Goal: Task Accomplishment & Management: Complete application form

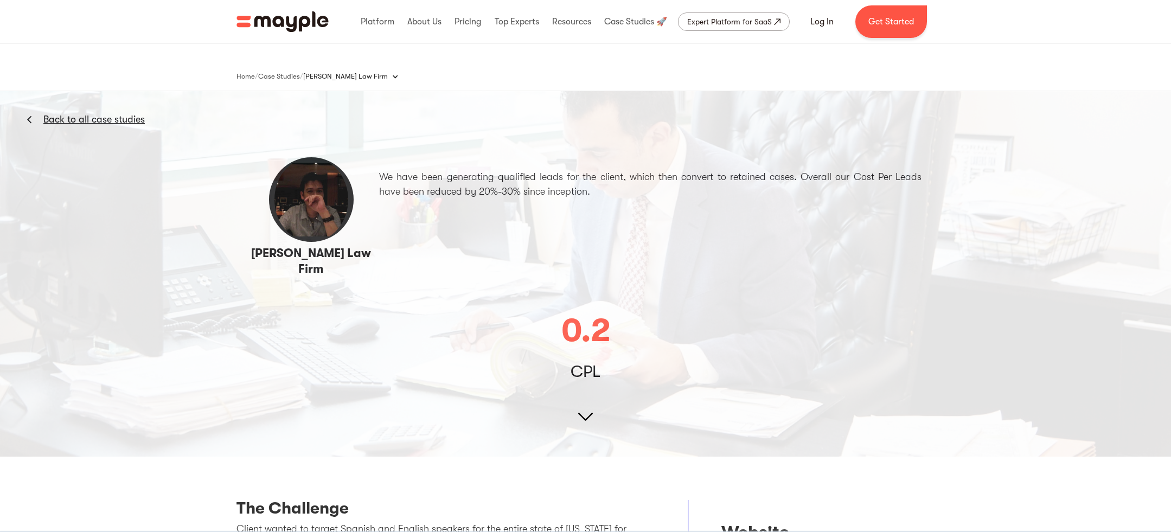
click at [217, 82] on div "Home / Case Studies / / This is some text inside of a div block. Vaziri Law Fir…" at bounding box center [585, 67] width 1171 height 48
click at [898, 18] on link "Get Started" at bounding box center [892, 21] width 72 height 33
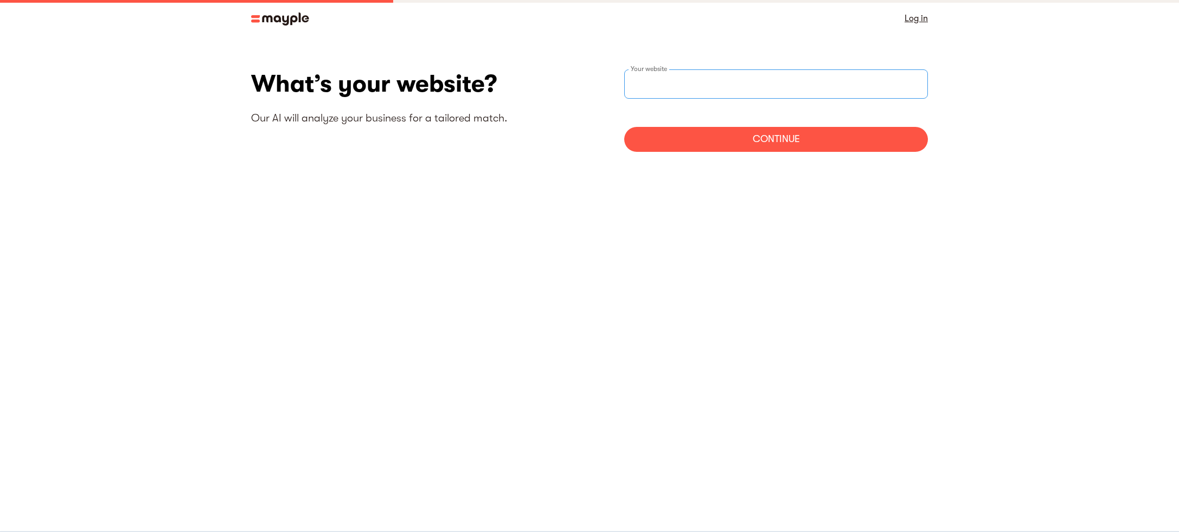
click at [746, 85] on input "websiteStep" at bounding box center [776, 83] width 304 height 29
click at [927, 17] on link "Log in" at bounding box center [916, 18] width 23 height 15
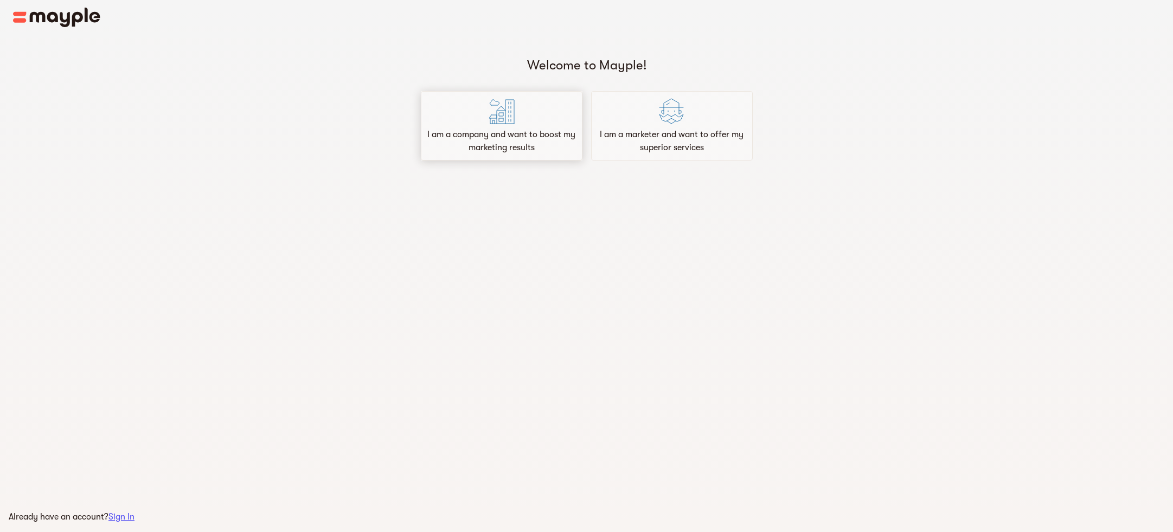
click at [509, 137] on p "I am a company and want to boost my marketing results" at bounding box center [502, 141] width 152 height 26
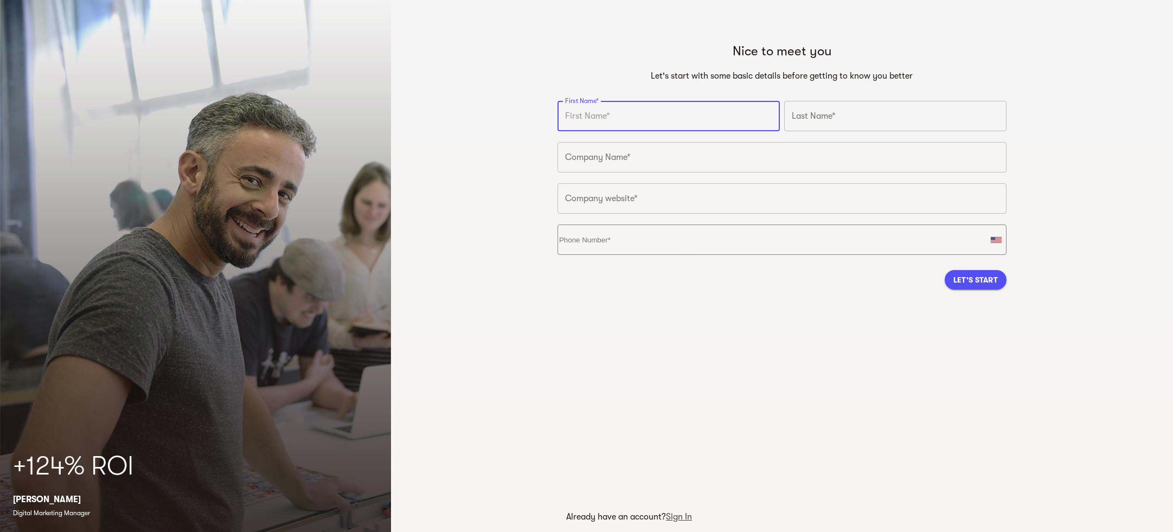
click at [661, 122] on input "text" at bounding box center [669, 116] width 222 height 30
click at [618, 117] on input "text" at bounding box center [669, 116] width 222 height 30
click at [676, 117] on input "text" at bounding box center [669, 116] width 222 height 30
click at [719, 173] on div "Company Name* Company Name*" at bounding box center [783, 160] width 454 height 41
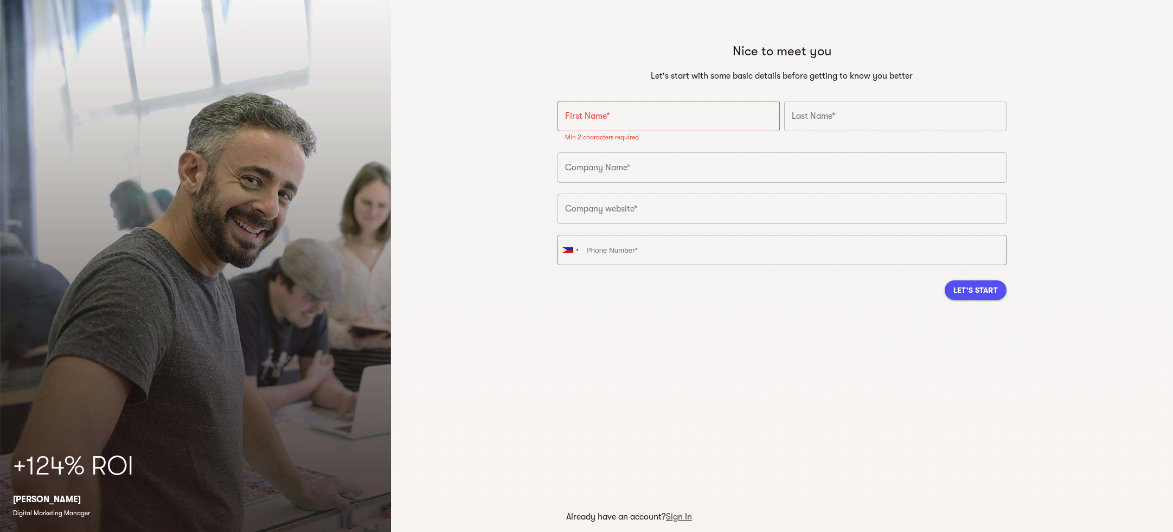
click at [719, 168] on input "text" at bounding box center [782, 167] width 449 height 30
drag, startPoint x: 653, startPoint y: 124, endPoint x: 648, endPoint y: 121, distance: 6.1
click at [653, 124] on input "text" at bounding box center [669, 116] width 222 height 30
paste input "Adrianos Facchetti"
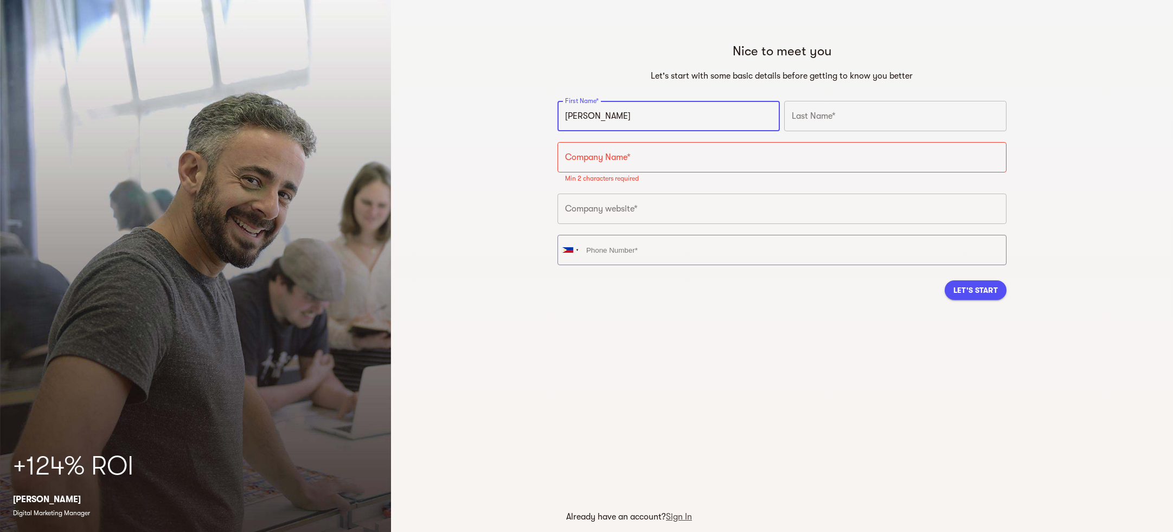
type input "Adrianos Facchetti"
click at [838, 121] on input "text" at bounding box center [895, 116] width 222 height 30
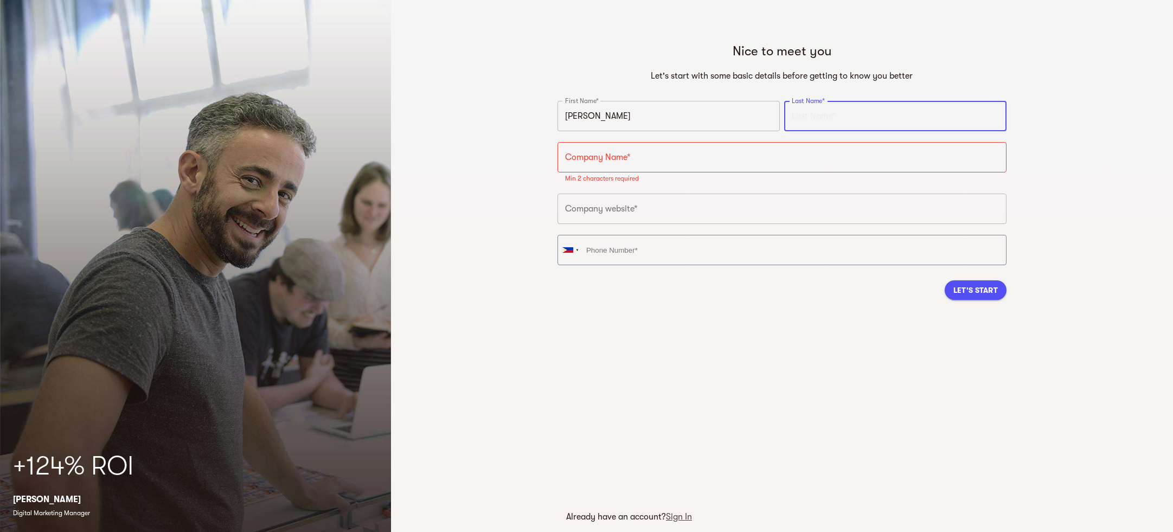
paste input "Adrianos Facchetti"
click at [817, 115] on input "Adrianos Facchetti" at bounding box center [895, 116] width 222 height 30
type input "Facchetti"
click at [636, 113] on input "Adrianos Facchetti" at bounding box center [669, 116] width 222 height 30
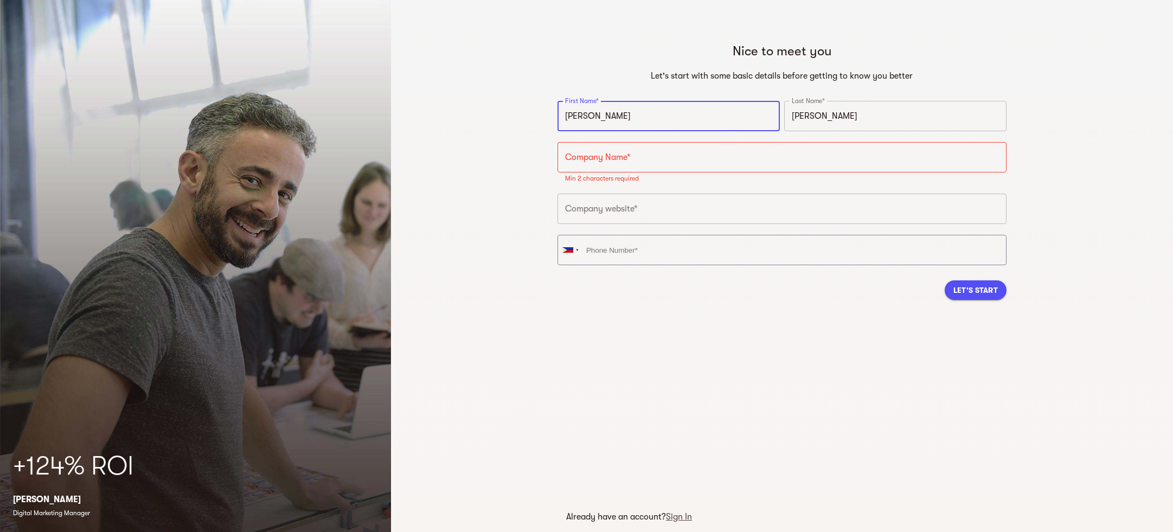
click at [635, 113] on input "Adrianos Facchetti" at bounding box center [669, 116] width 222 height 30
click at [620, 122] on input "Adrianos Faccheti" at bounding box center [669, 116] width 222 height 30
click at [622, 122] on input "Adrianos Faccheti" at bounding box center [669, 116] width 222 height 30
click at [622, 120] on input "Adrianos Faccheti" at bounding box center [669, 116] width 222 height 30
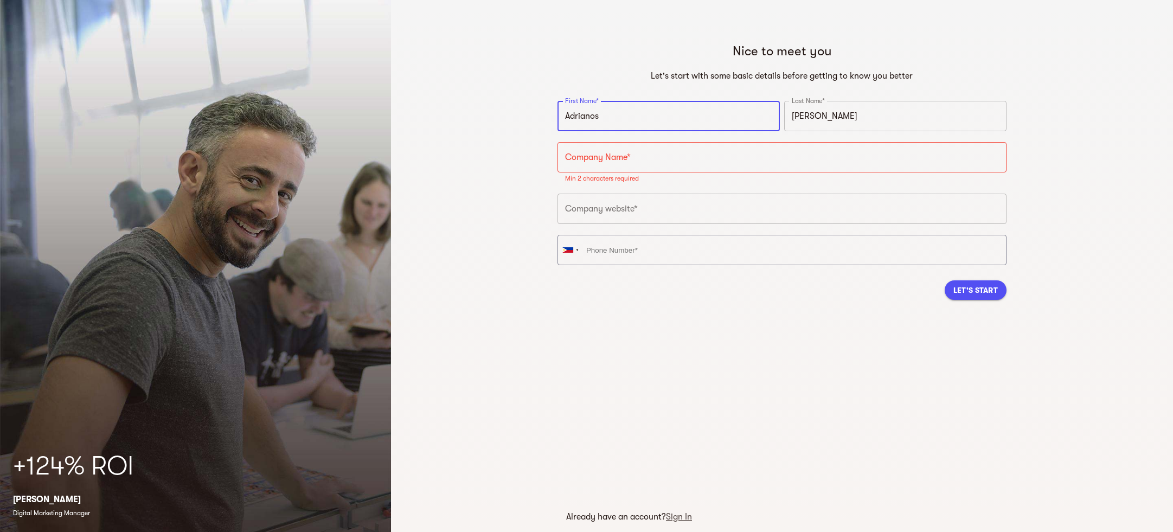
type input "Adrianos"
click at [648, 168] on input "text" at bounding box center [782, 157] width 449 height 30
paste input "Law Offices of [PERSON_NAME], Accident & Injury Lawyer"
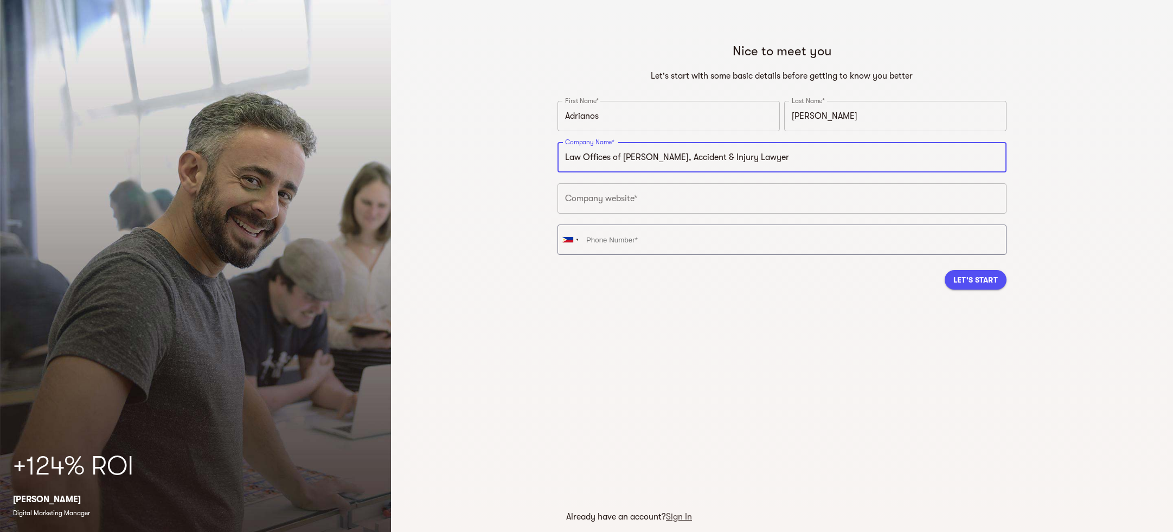
type input "Law Offices of [PERSON_NAME], Accident & Injury Lawyer"
click at [710, 190] on input "text" at bounding box center [782, 198] width 449 height 30
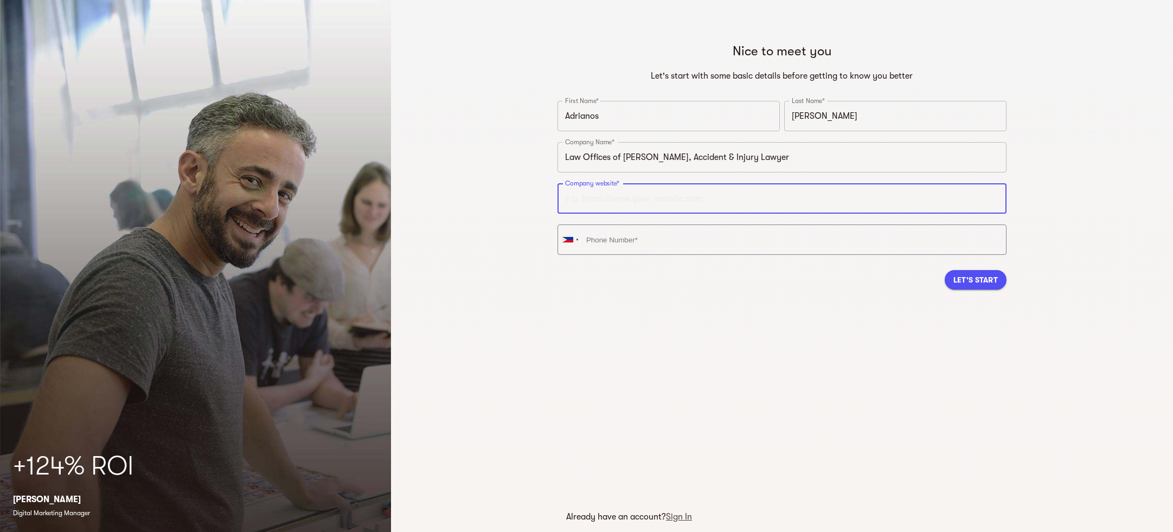
paste input "Law Offices of [PERSON_NAME], Accident & Injury Lawyer"
type input "Law Offices of [PERSON_NAME], Accident & Injury Lawyer"
click at [698, 201] on input "Law Offices of [PERSON_NAME], Accident & Injury Lawyer" at bounding box center [782, 198] width 449 height 30
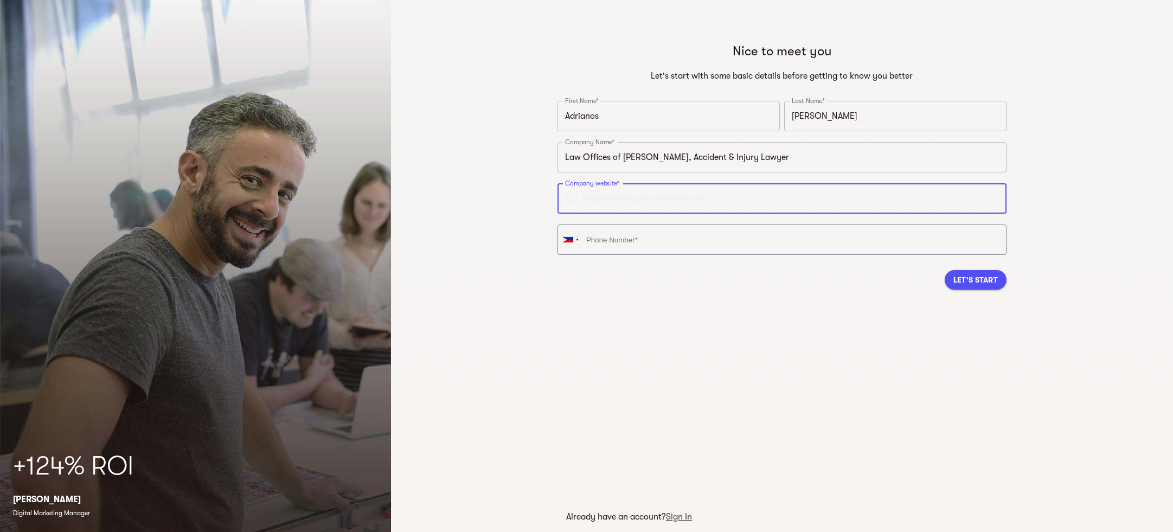
paste input "https://facchettilaw.com/"
type input "[URL][DOMAIN_NAME]"
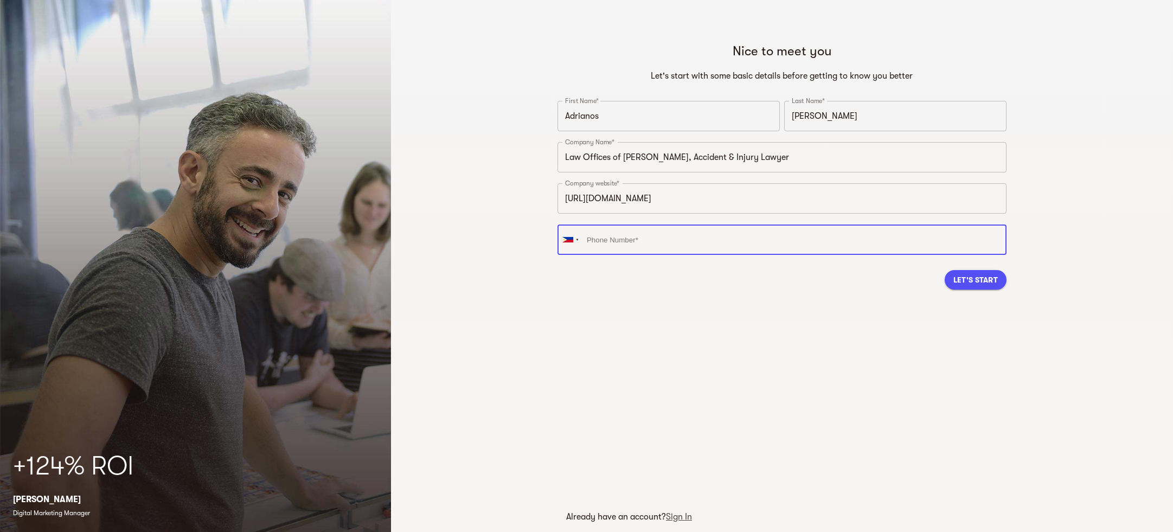
drag, startPoint x: 746, startPoint y: 243, endPoint x: 704, endPoint y: 239, distance: 43.0
click at [746, 243] on input "tel" at bounding box center [782, 240] width 449 height 30
click at [577, 243] on div at bounding box center [577, 239] width 3 height 13
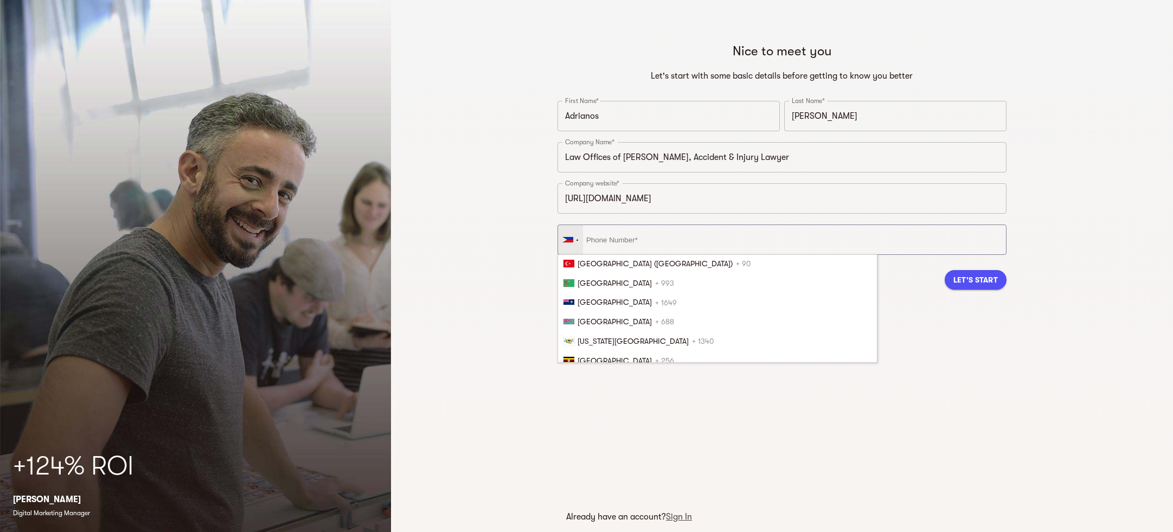
scroll to position [4441, 0]
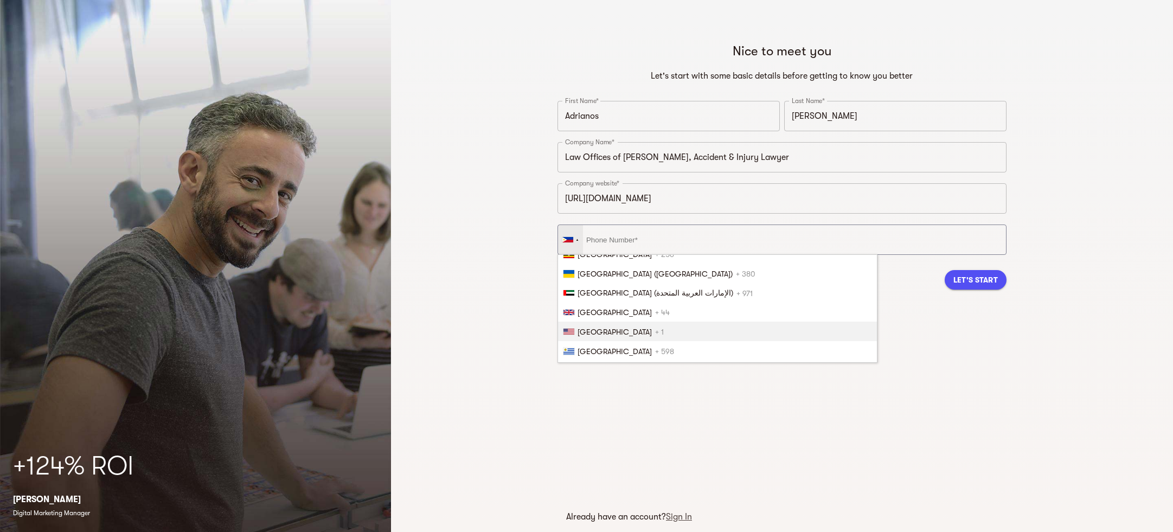
click at [596, 322] on li "United States + 1" at bounding box center [717, 332] width 319 height 20
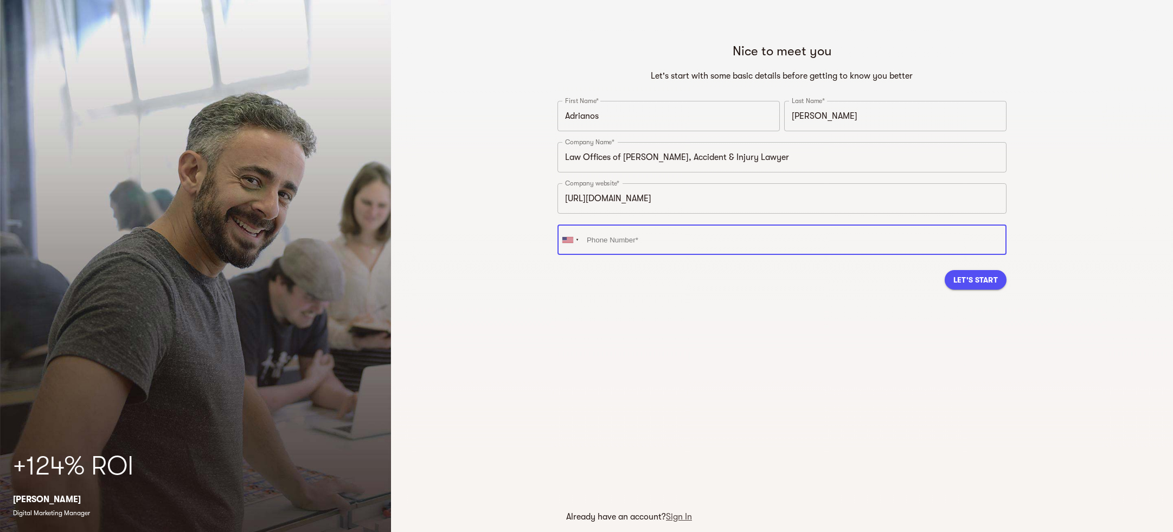
click at [653, 232] on input "tel" at bounding box center [782, 240] width 449 height 30
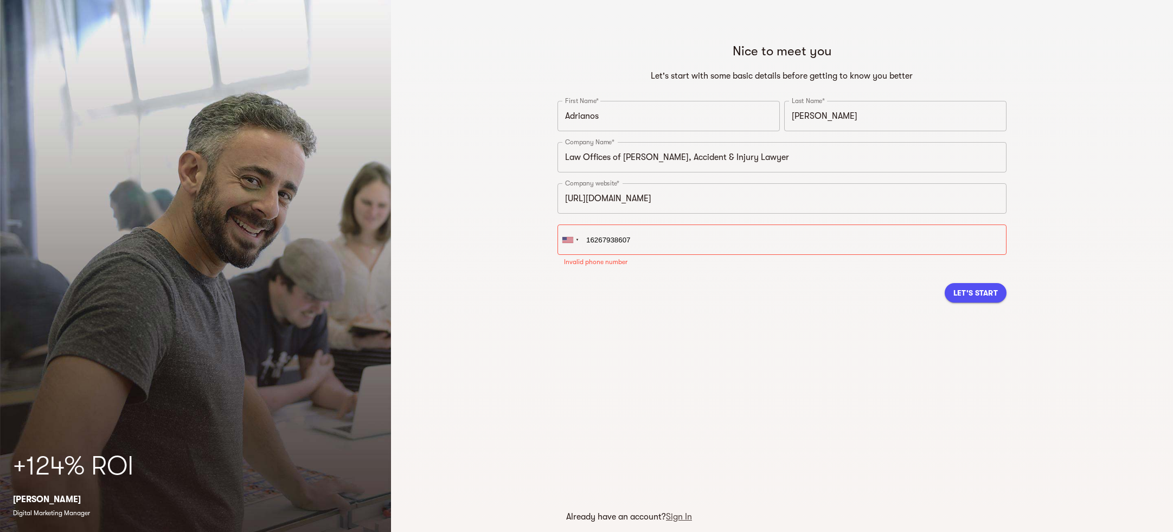
type input "+1 626-793-8607"
click at [741, 288] on div "Let's Start" at bounding box center [782, 293] width 449 height 37
click at [973, 275] on span "Let's Start" at bounding box center [976, 279] width 44 height 13
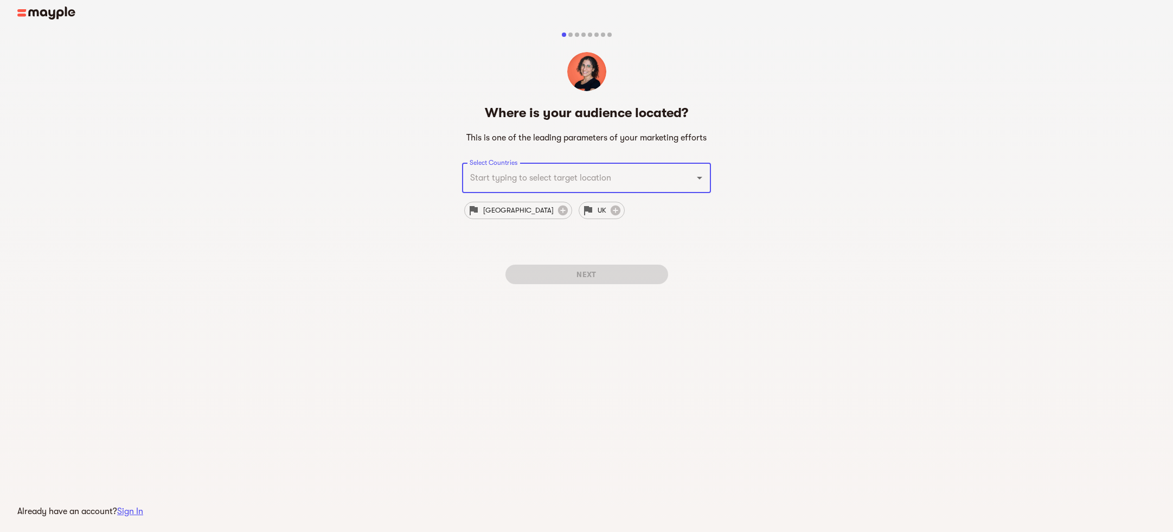
click at [586, 178] on input "Select Countries" at bounding box center [571, 178] width 209 height 21
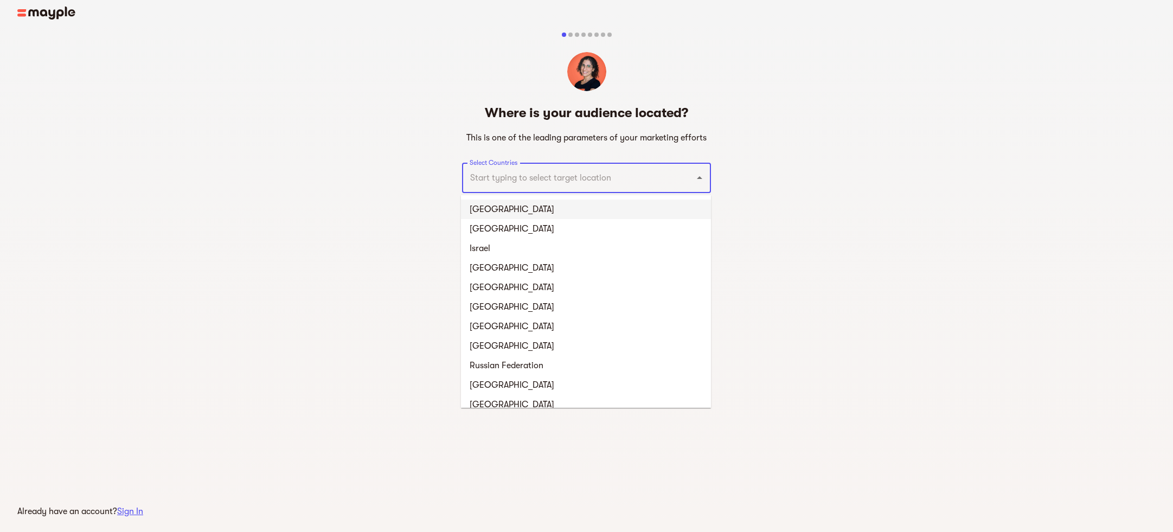
click at [522, 208] on li "[GEOGRAPHIC_DATA]" at bounding box center [586, 210] width 250 height 20
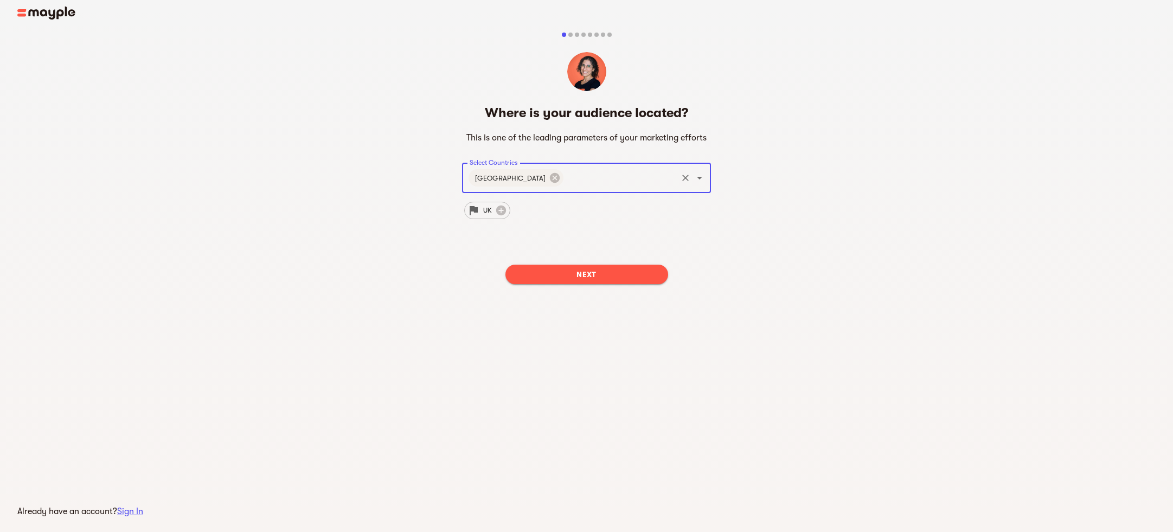
click at [589, 182] on input "Select Countries" at bounding box center [620, 178] width 111 height 21
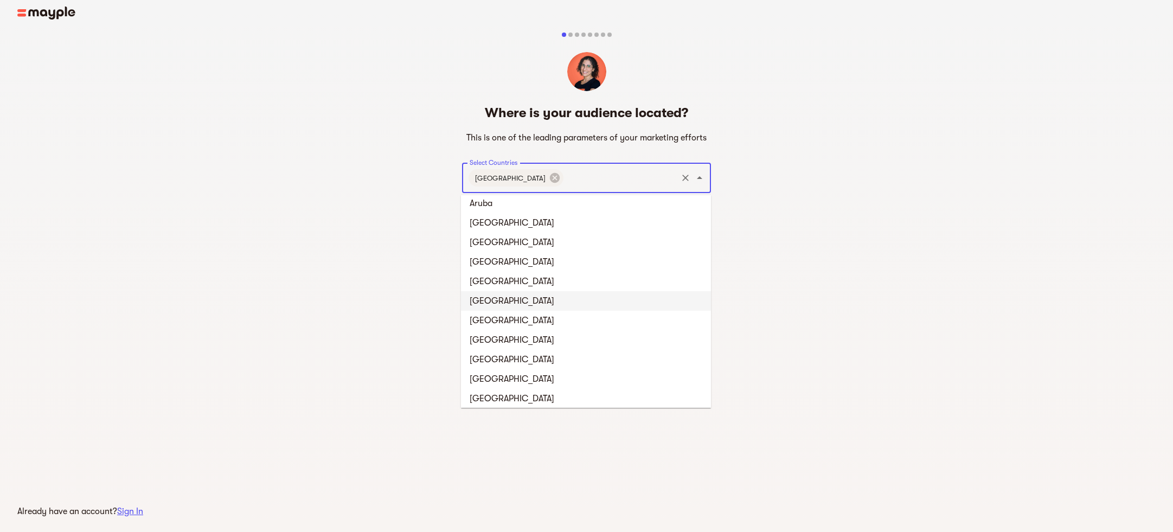
scroll to position [462, 0]
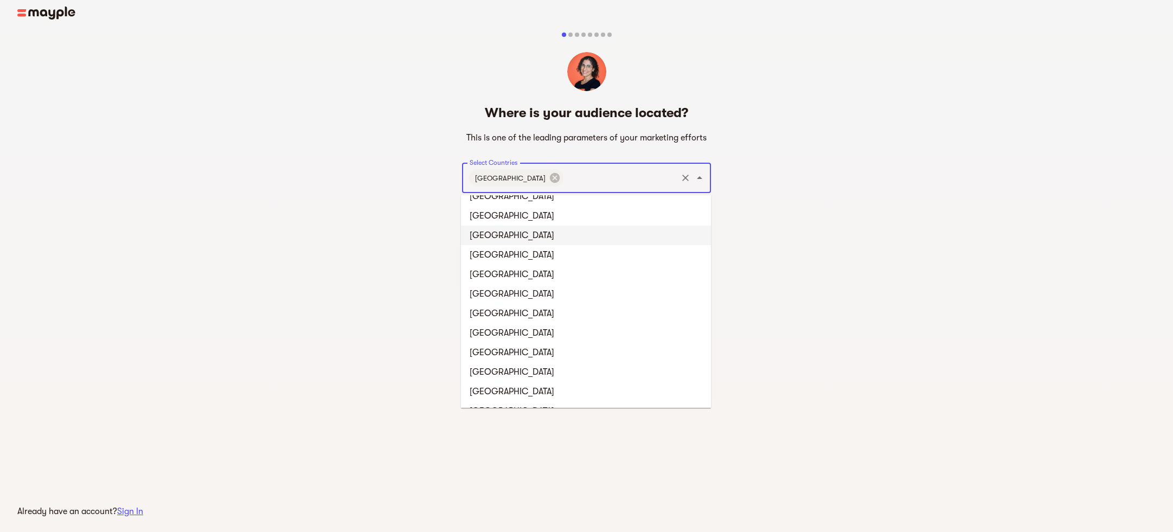
click at [769, 221] on div "Where is your audience located? This is one of the leading parameters of your m…" at bounding box center [586, 171] width 1173 height 321
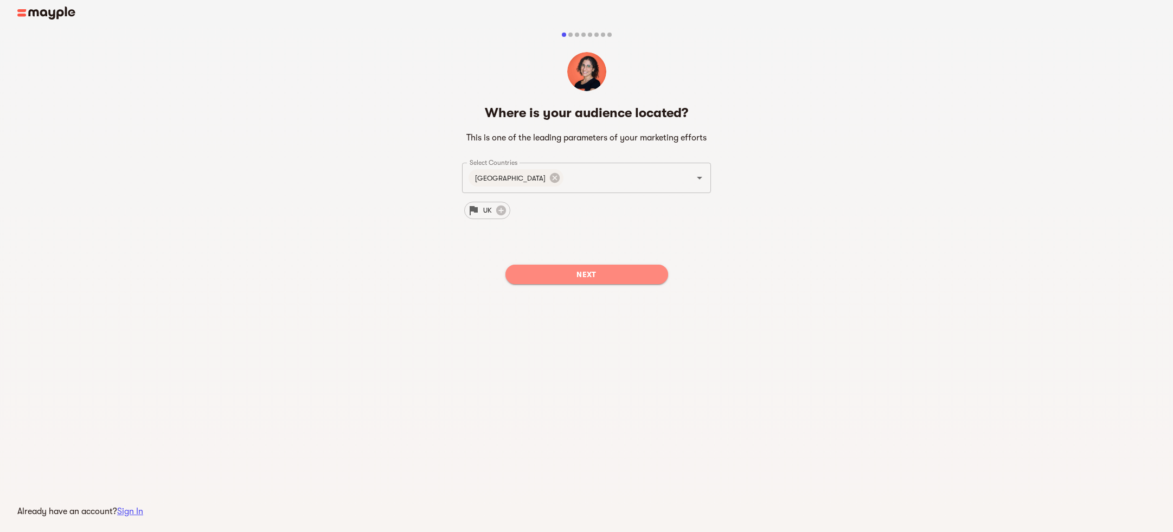
click at [628, 281] on button "Next" at bounding box center [587, 275] width 163 height 20
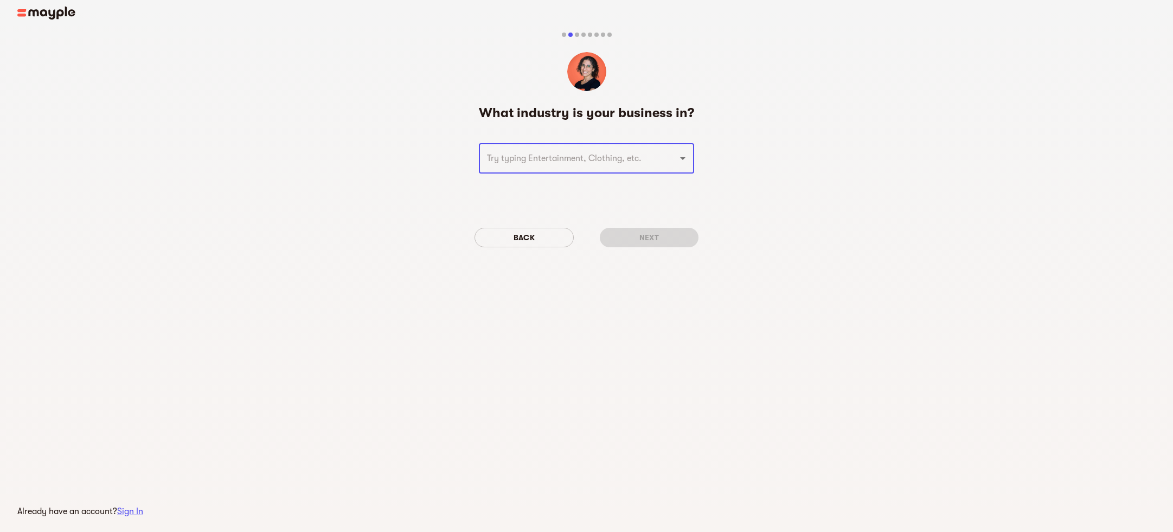
click at [621, 158] on input "text" at bounding box center [571, 158] width 175 height 21
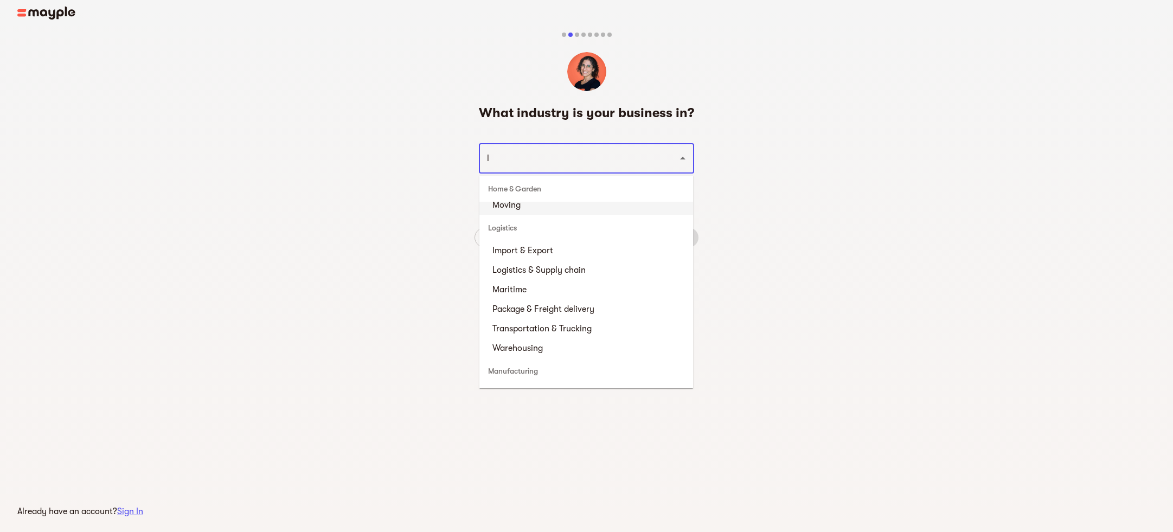
scroll to position [0, 0]
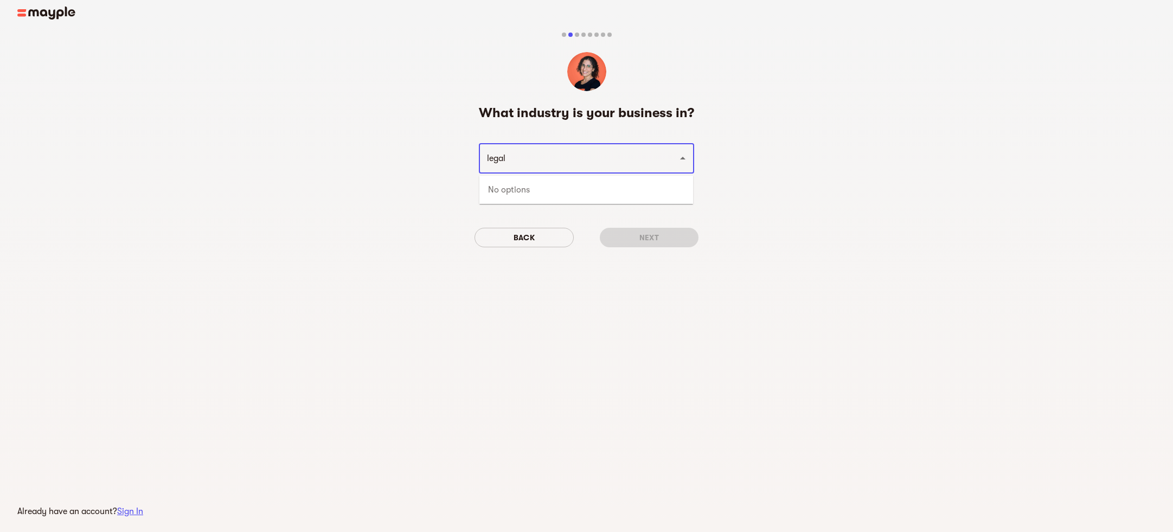
click at [533, 163] on input "legal" at bounding box center [571, 158] width 175 height 21
click at [517, 210] on li "Attorneys & lawyers" at bounding box center [587, 216] width 214 height 20
type input "Attorneys & lawyers"
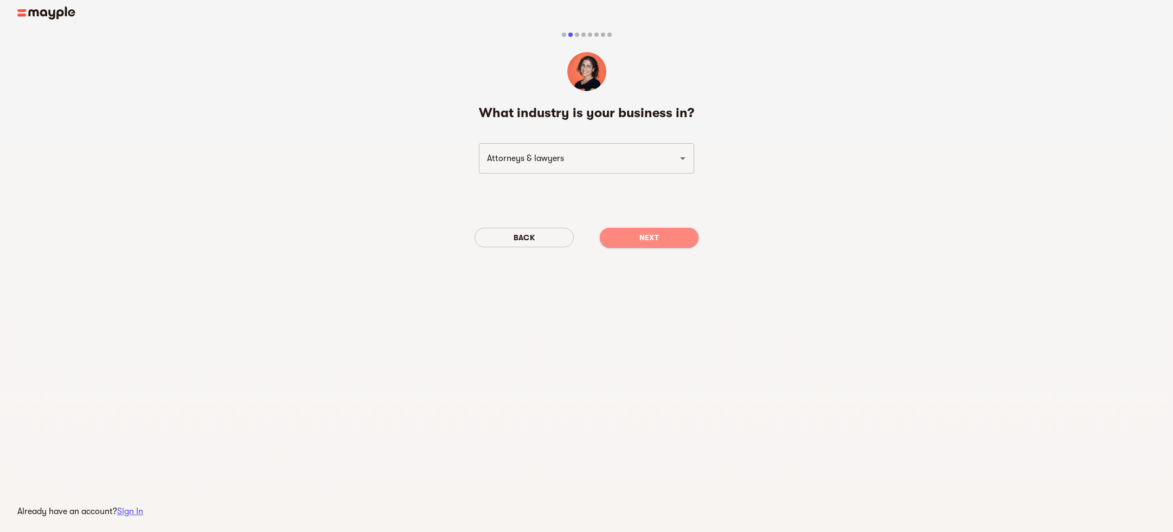
click at [673, 234] on span "Next" at bounding box center [650, 237] width 82 height 13
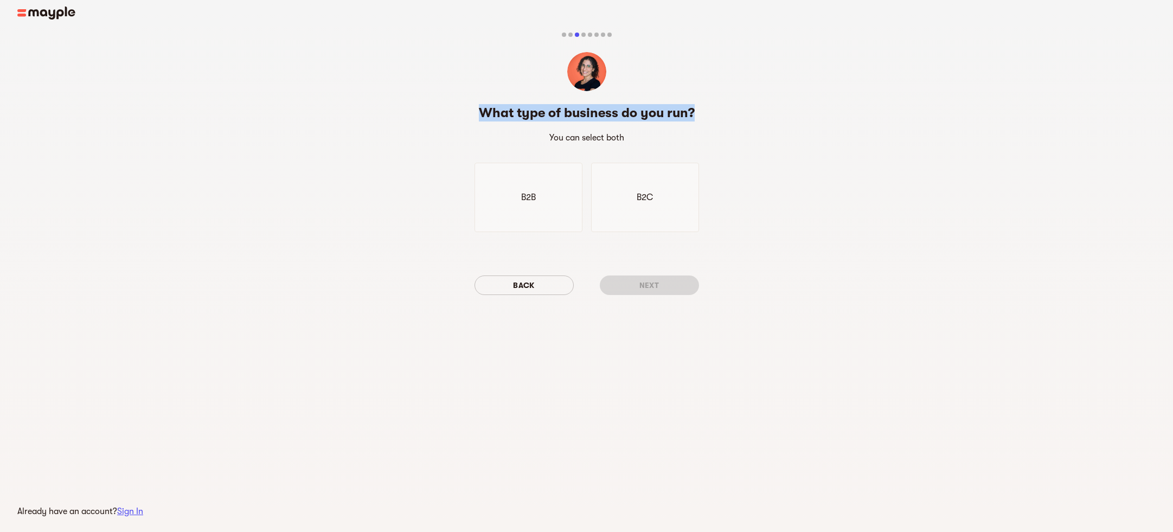
drag, startPoint x: 434, startPoint y: 64, endPoint x: 970, endPoint y: 66, distance: 536.0
click at [858, 112] on div "What type of business do you run? You can select both B2B B2C Back Next" at bounding box center [586, 177] width 1173 height 332
click at [688, 212] on div "B2C" at bounding box center [645, 197] width 108 height 69
click at [646, 289] on span "Next" at bounding box center [650, 285] width 82 height 13
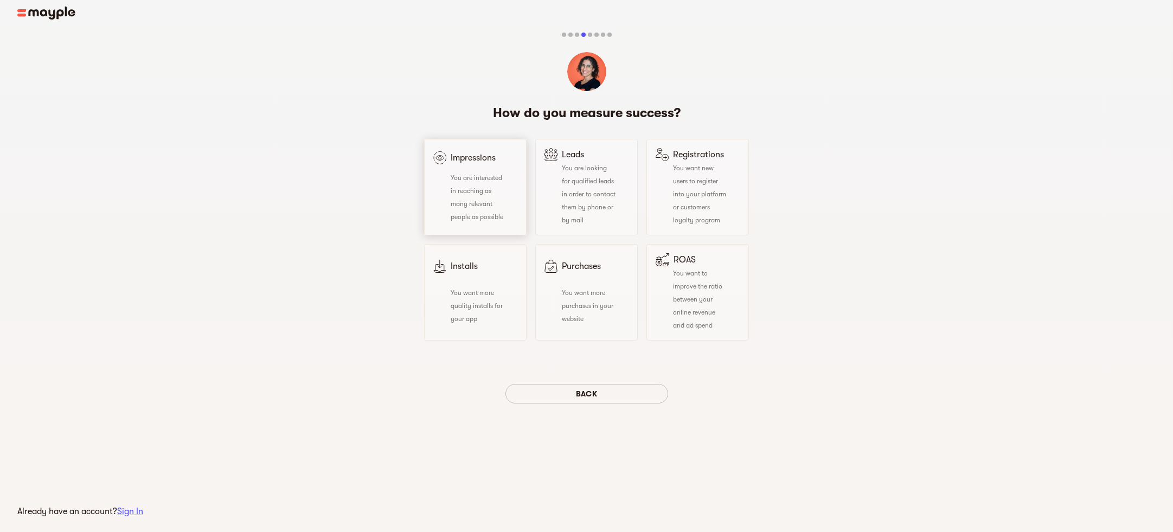
click at [467, 202] on span "You are interested in reaching as many relevant people as possible" at bounding box center [477, 197] width 53 height 47
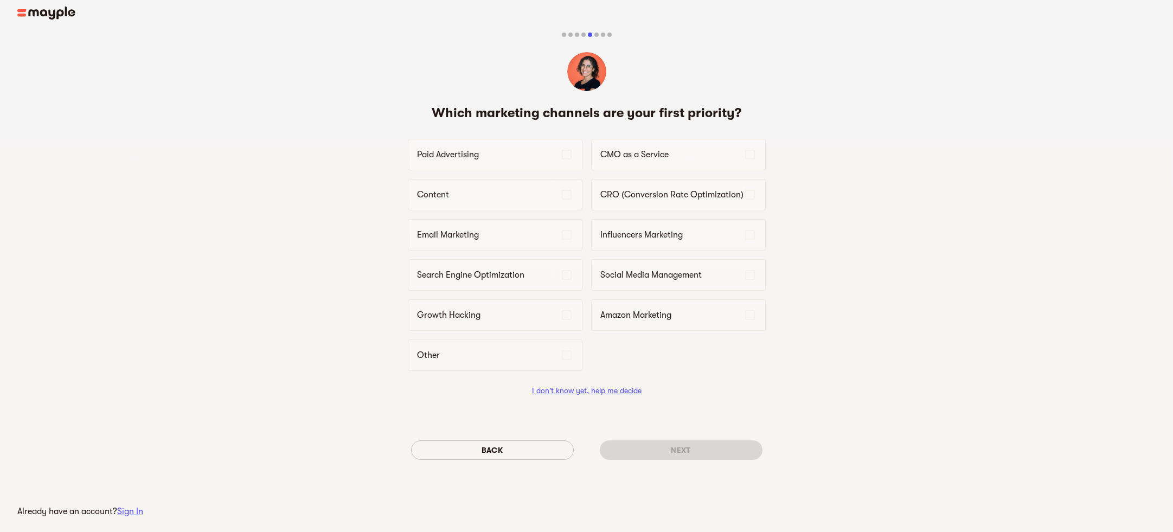
click at [567, 393] on link "I don't know yet, help me decide" at bounding box center [587, 390] width 110 height 9
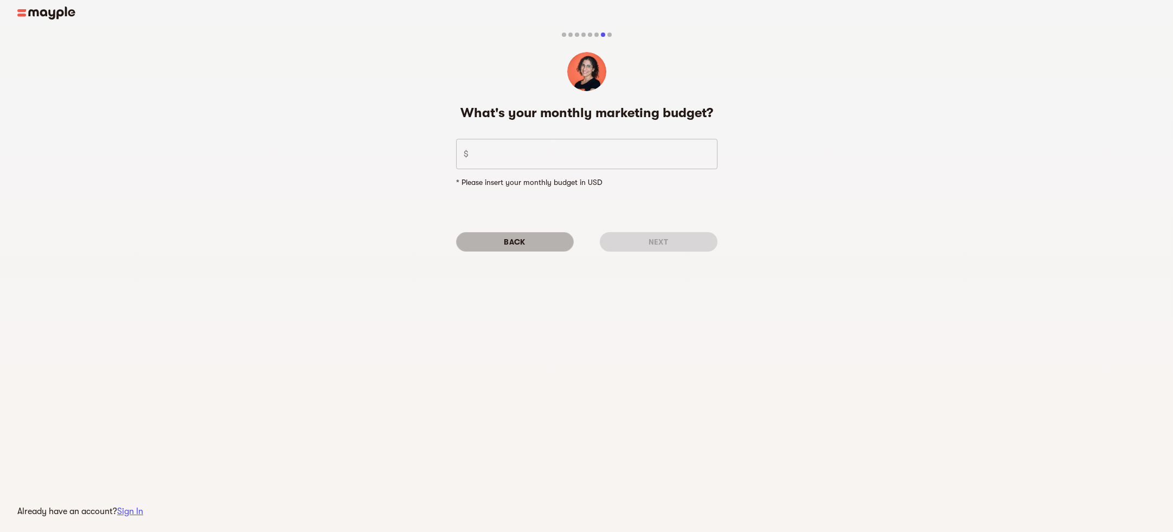
click at [506, 239] on span "Back" at bounding box center [515, 241] width 100 height 13
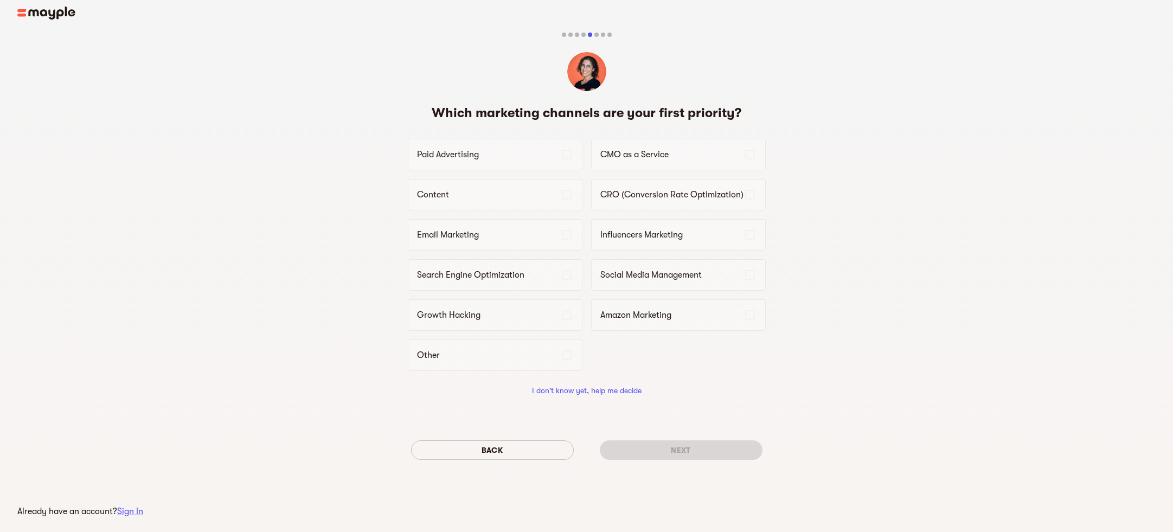
click at [45, 16] on img at bounding box center [46, 13] width 58 height 13
click at [578, 359] on div "Other" at bounding box center [495, 355] width 175 height 31
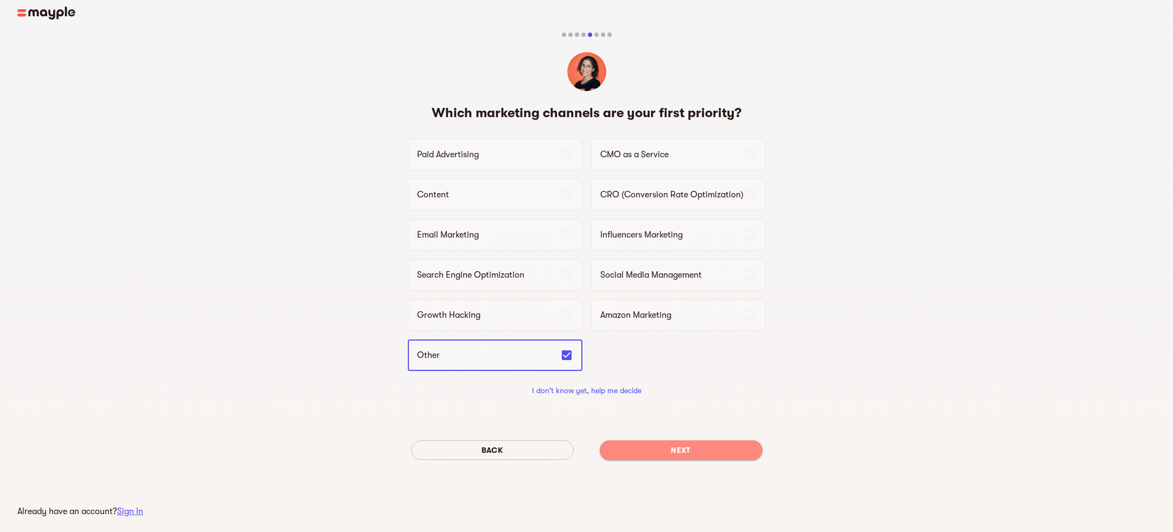
click at [702, 457] on button "Next" at bounding box center [681, 451] width 163 height 20
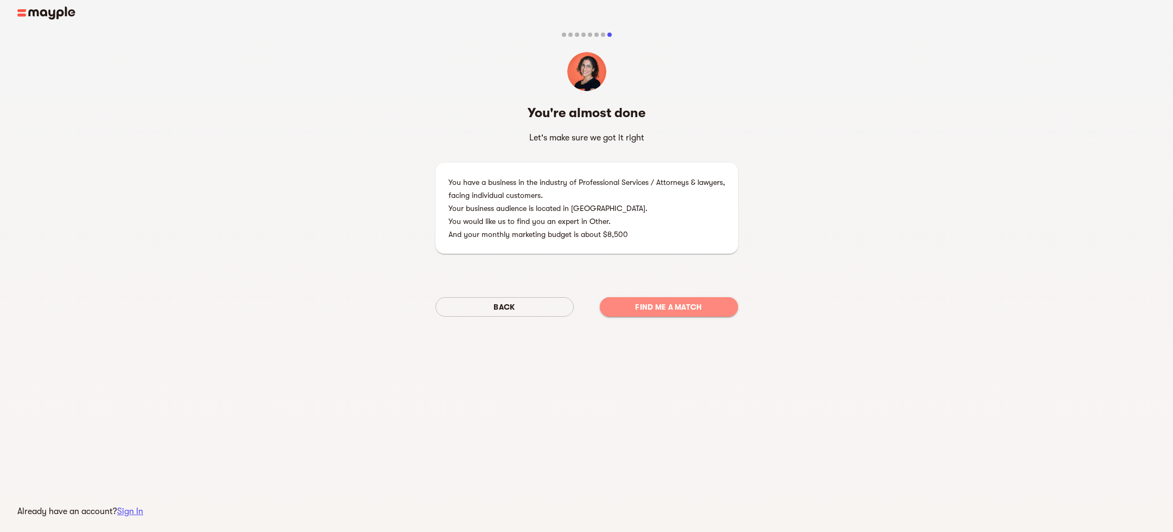
click at [644, 301] on span "Find me a match" at bounding box center [669, 307] width 121 height 13
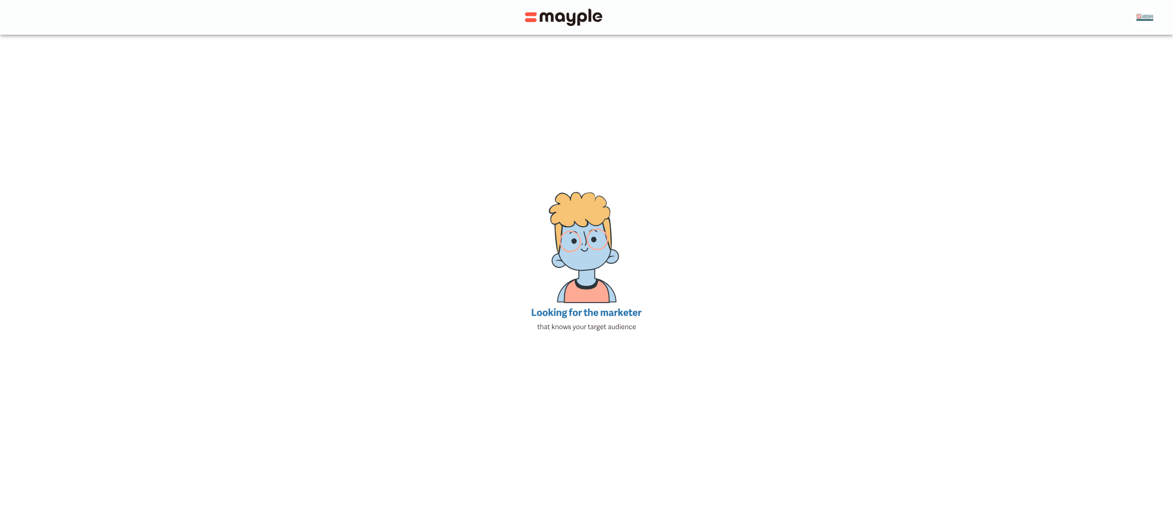
scroll to position [13, 0]
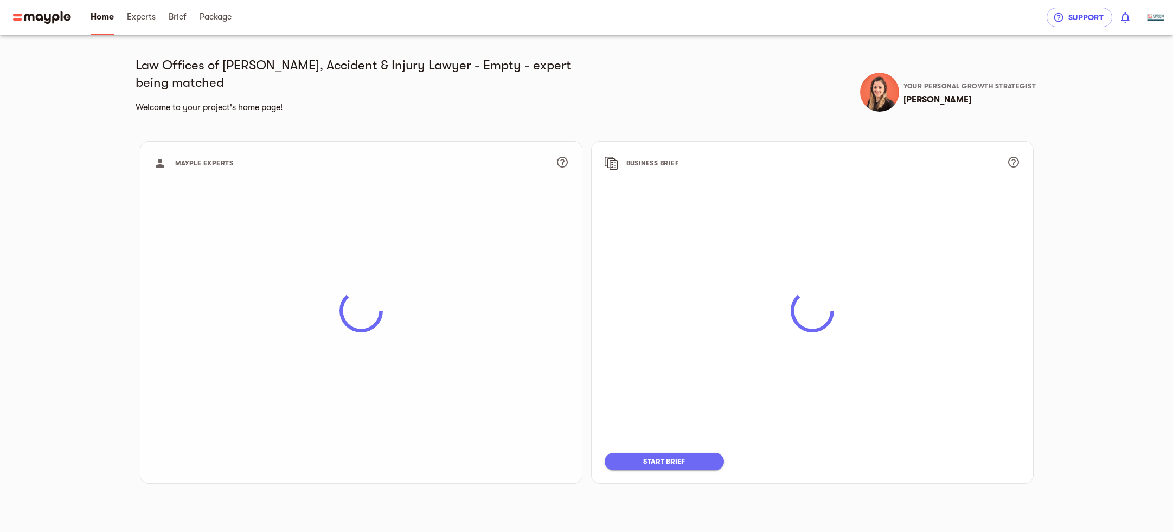
click at [649, 159] on div at bounding box center [813, 313] width 442 height 342
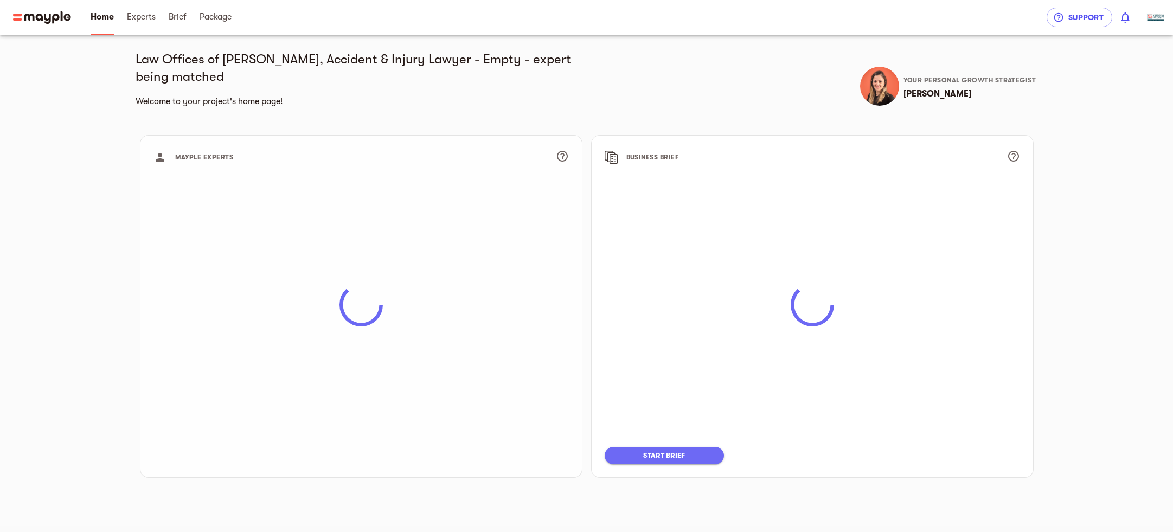
scroll to position [13, 0]
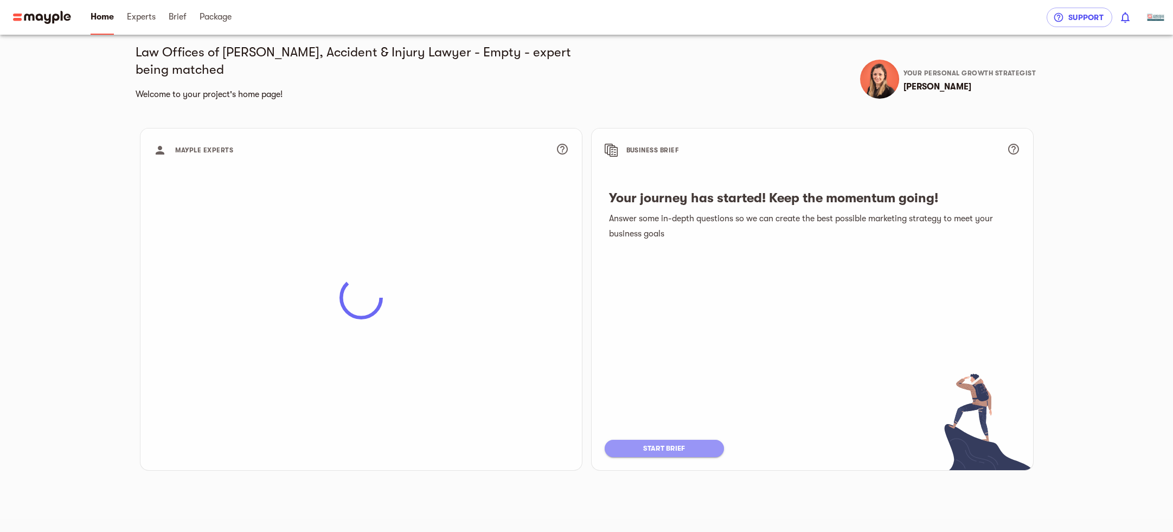
click at [684, 442] on span "start brief" at bounding box center [665, 448] width 98 height 13
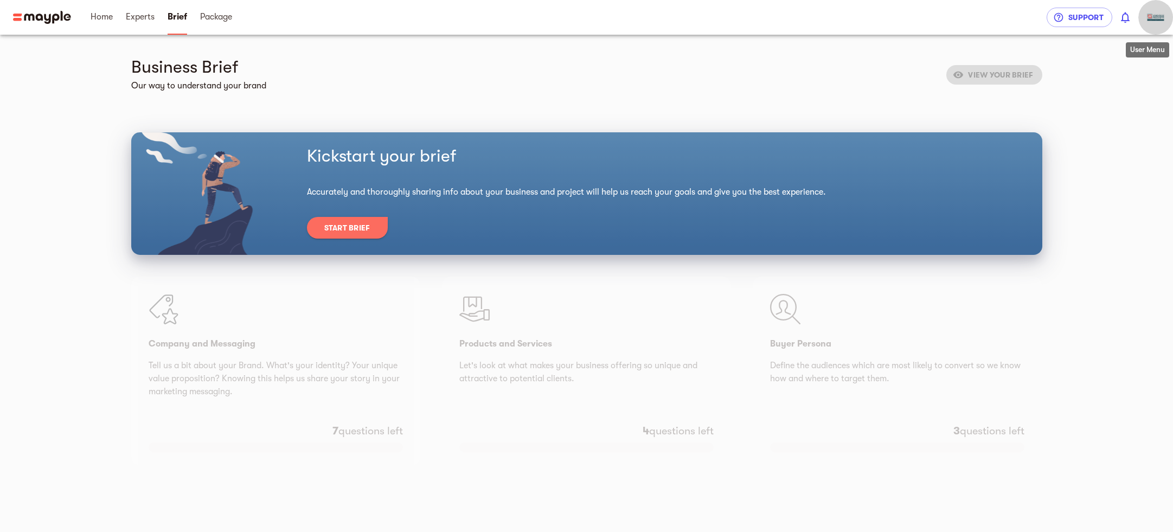
click at [1157, 9] on img "button" at bounding box center [1156, 18] width 22 height 22
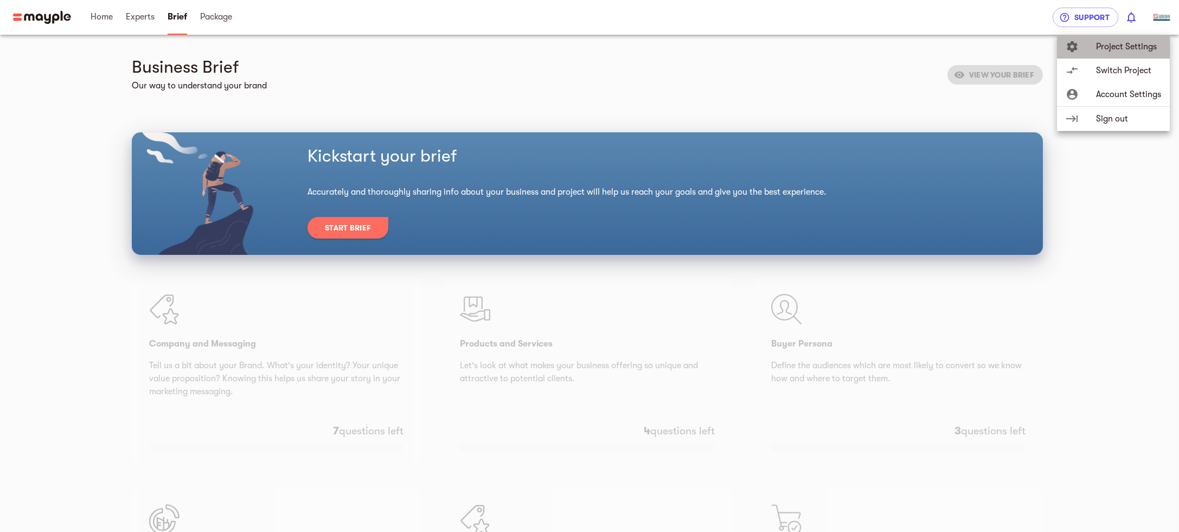
click at [1106, 48] on span "Project Settings" at bounding box center [1128, 46] width 65 height 13
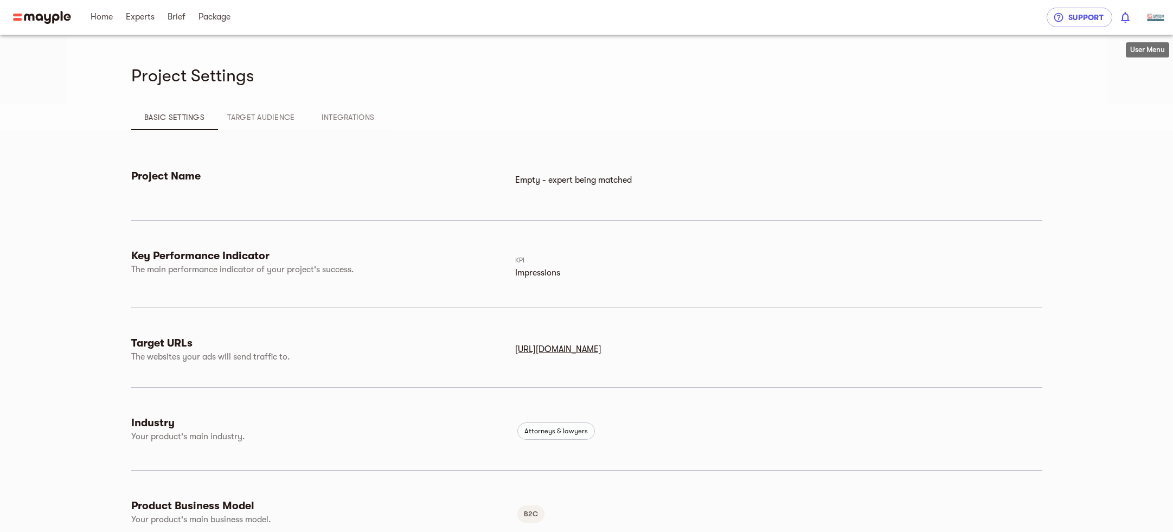
click at [1152, 22] on img "button" at bounding box center [1156, 18] width 22 height 22
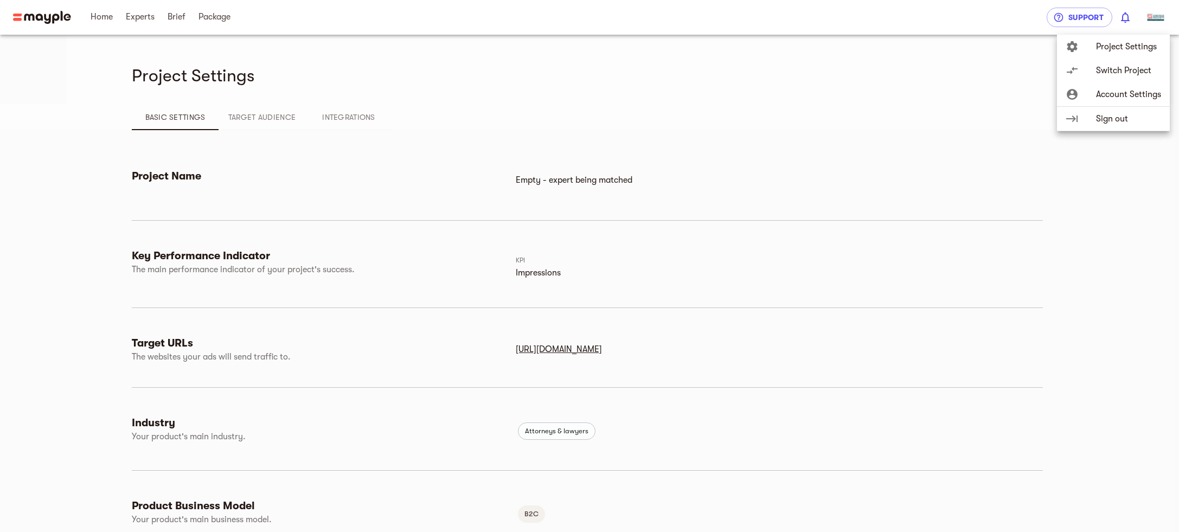
click at [1126, 46] on span "Project Settings" at bounding box center [1128, 46] width 65 height 13
click at [1127, 44] on span "Project Settings" at bounding box center [1128, 46] width 65 height 13
click at [1113, 88] on span "Account Settings" at bounding box center [1128, 94] width 65 height 13
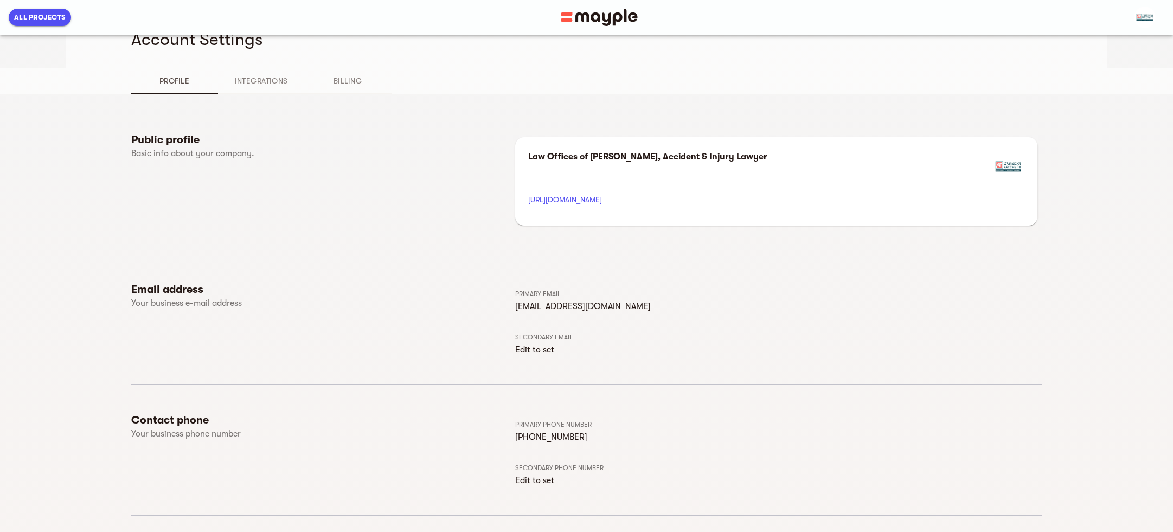
scroll to position [126, 0]
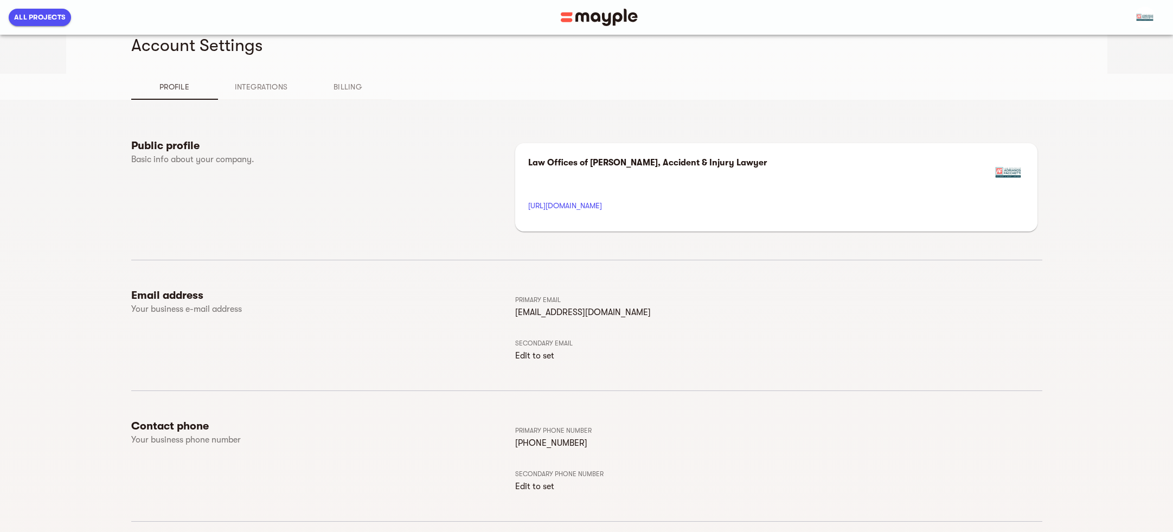
click at [174, 145] on h6 "Public profile" at bounding box center [321, 146] width 380 height 14
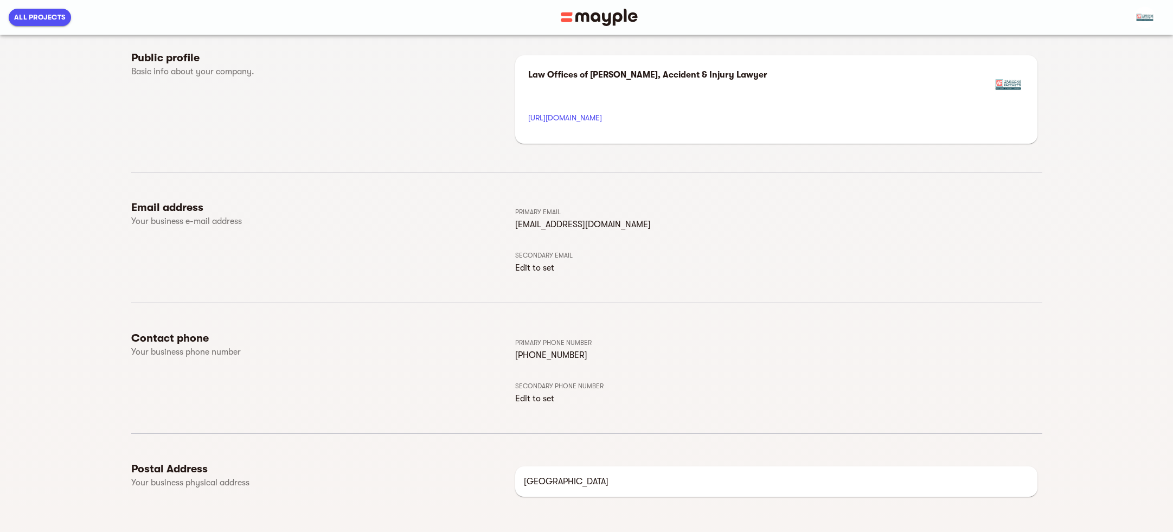
scroll to position [0, 0]
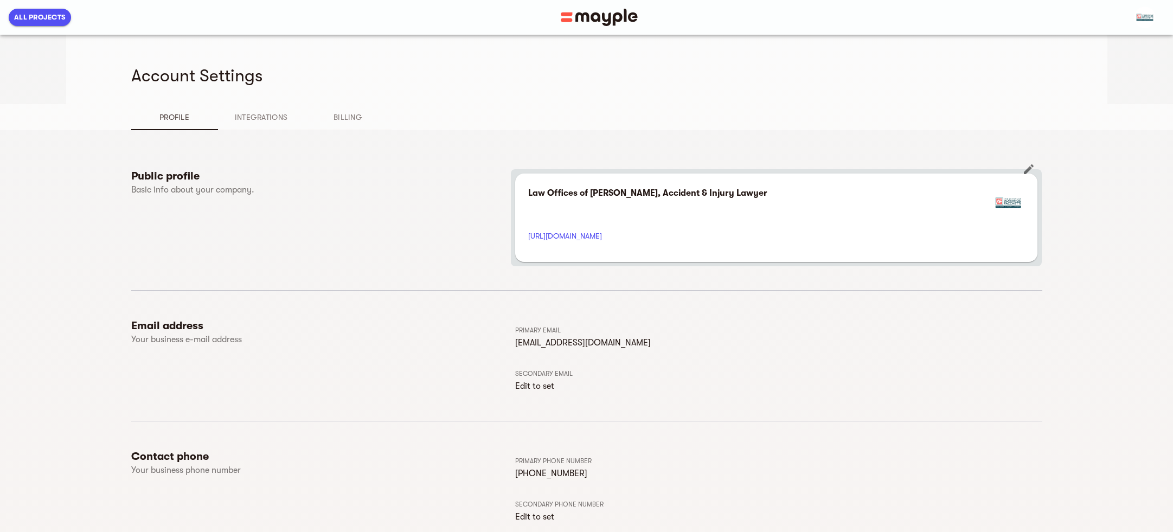
drag, startPoint x: 684, startPoint y: 193, endPoint x: 751, endPoint y: 200, distance: 67.6
click at [690, 195] on p "Law Offices of [PERSON_NAME], Accident & Injury Lawyer" at bounding box center [647, 193] width 239 height 13
click at [997, 209] on img at bounding box center [1008, 203] width 33 height 33
click at [1009, 201] on img at bounding box center [1008, 203] width 33 height 33
click at [1029, 168] on icon "button" at bounding box center [1029, 169] width 10 height 10
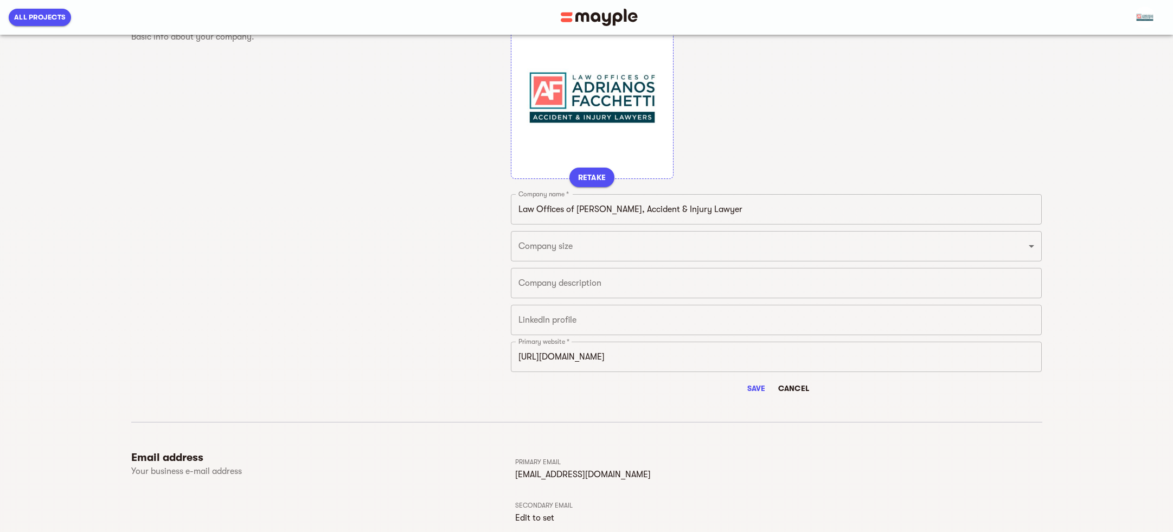
scroll to position [229, 0]
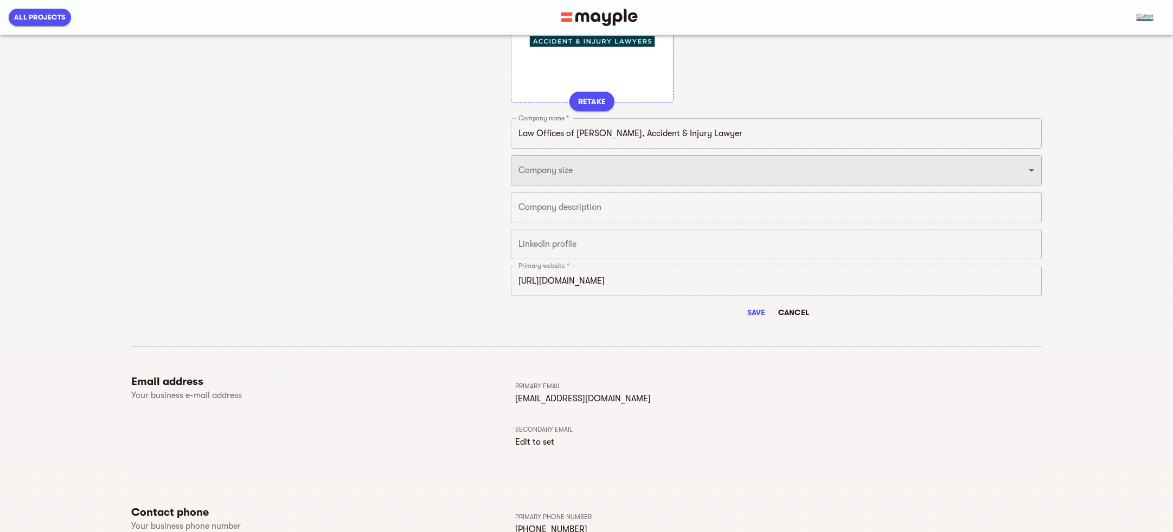
click at [596, 171] on select "Just 1 From 2 to 5 From 6 to 10 From 11 to 25 From 26 to 49 From 50 to 199 From…" at bounding box center [777, 170] width 532 height 30
select select "FROM_6_TO_10"
click at [511, 155] on select "Just 1 From 2 to 5 From 6 to 10 From 11 to 25 From 26 to 49 From 50 to 199 From…" at bounding box center [777, 170] width 532 height 30
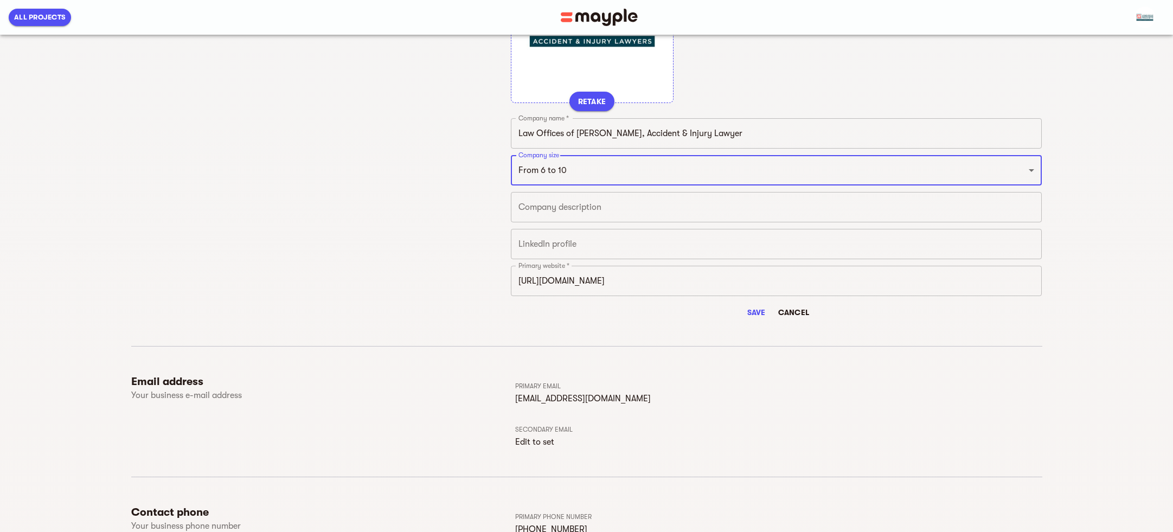
click at [558, 210] on textarea at bounding box center [777, 207] width 516 height 10
paste textarea ""The Law Offices of Adrianos Facchetti, Accident & Injury Lawyer is a trusted p…"
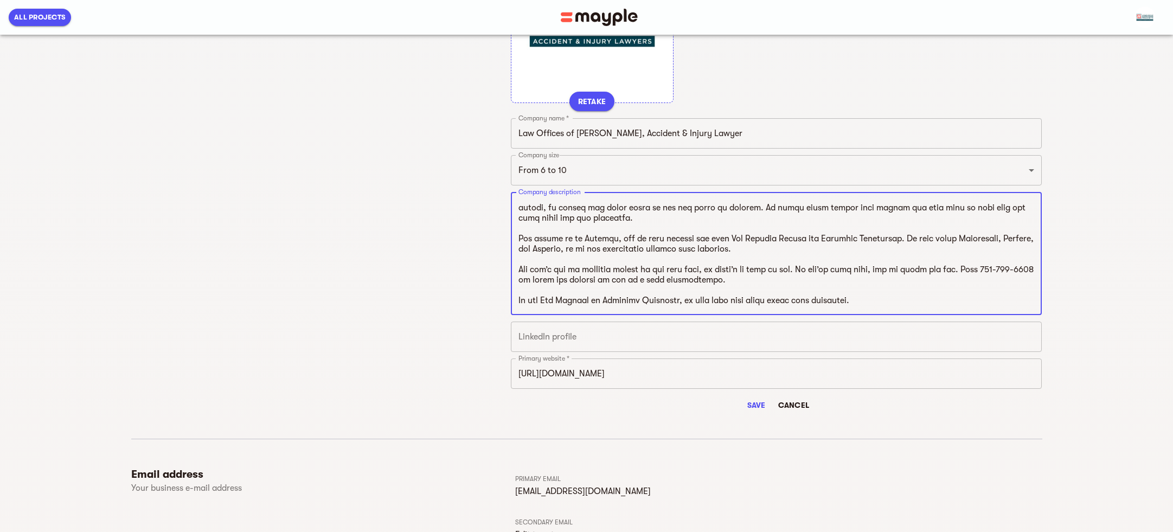
scroll to position [0, 0]
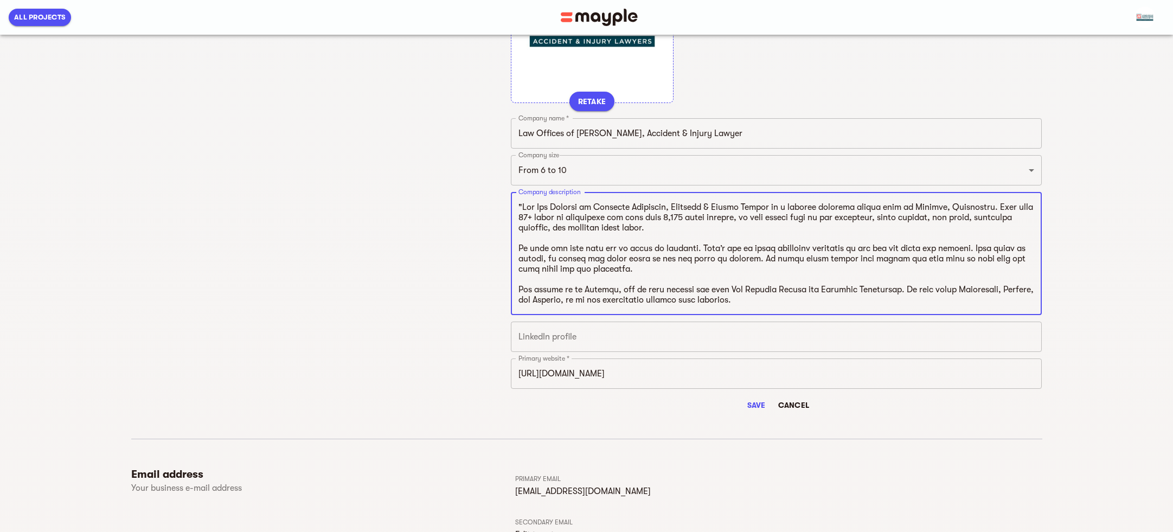
click at [522, 205] on textarea at bounding box center [777, 253] width 516 height 103
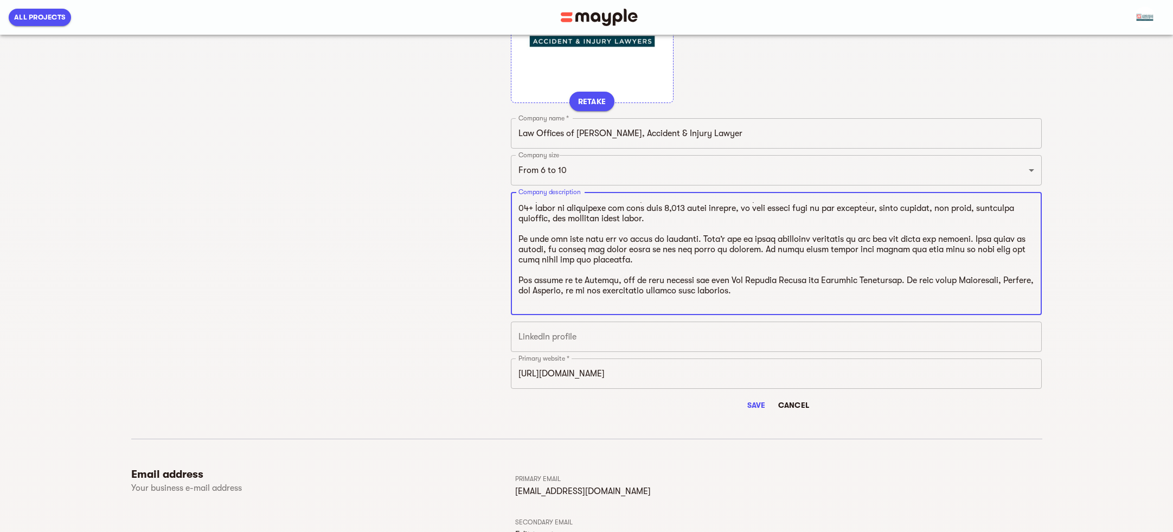
scroll to position [17, 0]
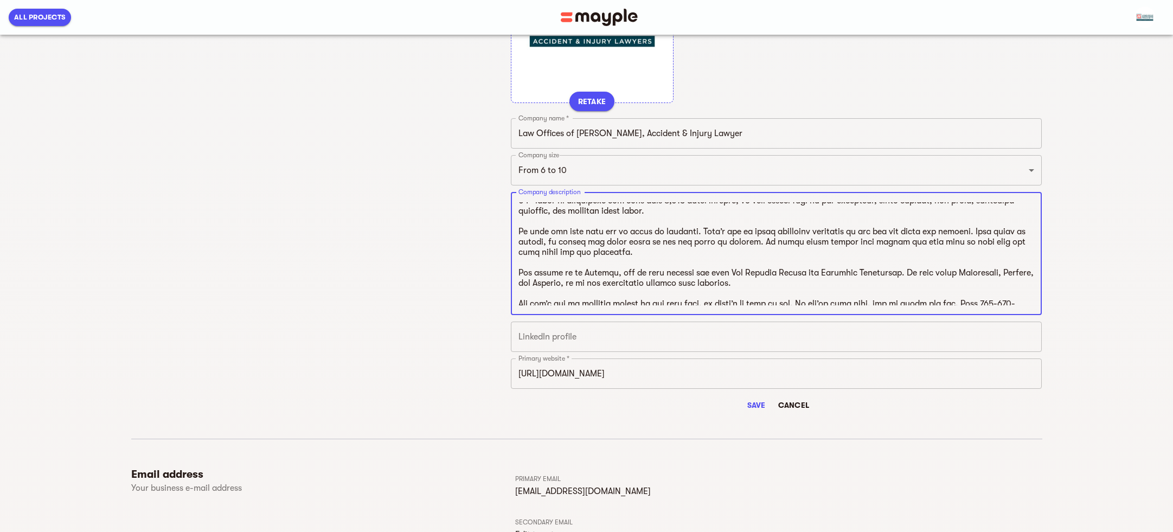
type textarea "The Law Offices of Adrianos Facchetti, Accident & Injury Lawyer is a trusted pe…"
click at [620, 348] on input "text" at bounding box center [777, 337] width 532 height 30
paste input "https://www.linkedin.com/company/law-office-of-adrianos-facchetti/"
type input "https://www.linkedin.com/company/law-office-of-adrianos-facchetti/"
click at [763, 406] on span "Save" at bounding box center [757, 405] width 26 height 13
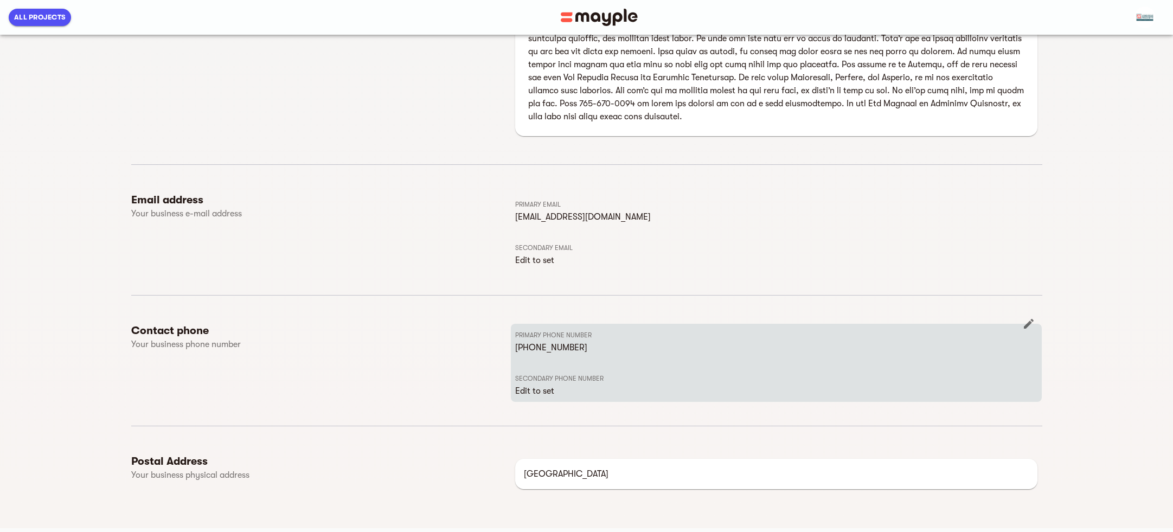
scroll to position [252, 0]
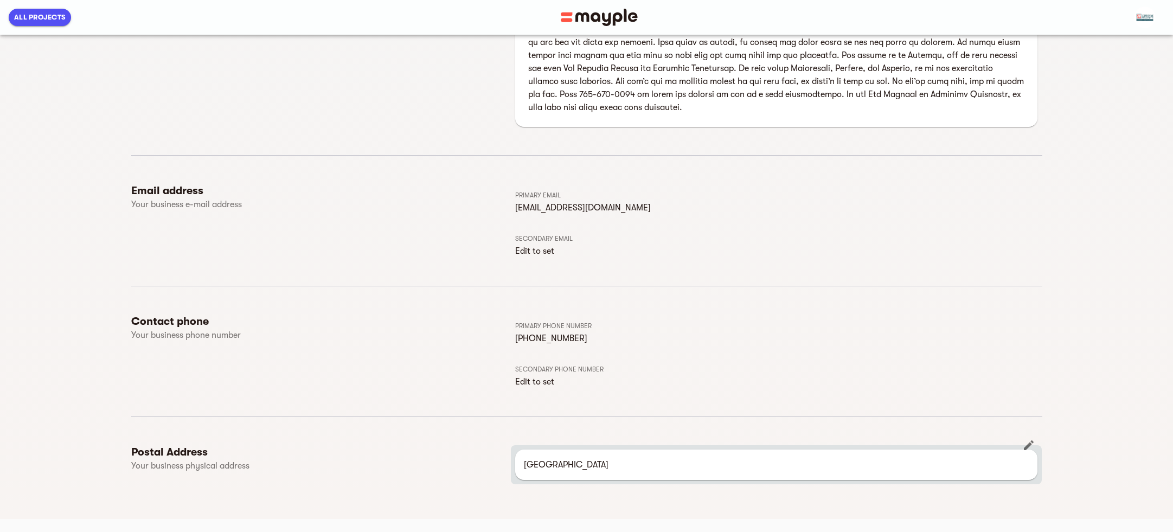
click at [662, 470] on p "[GEOGRAPHIC_DATA]" at bounding box center [777, 464] width 506 height 13
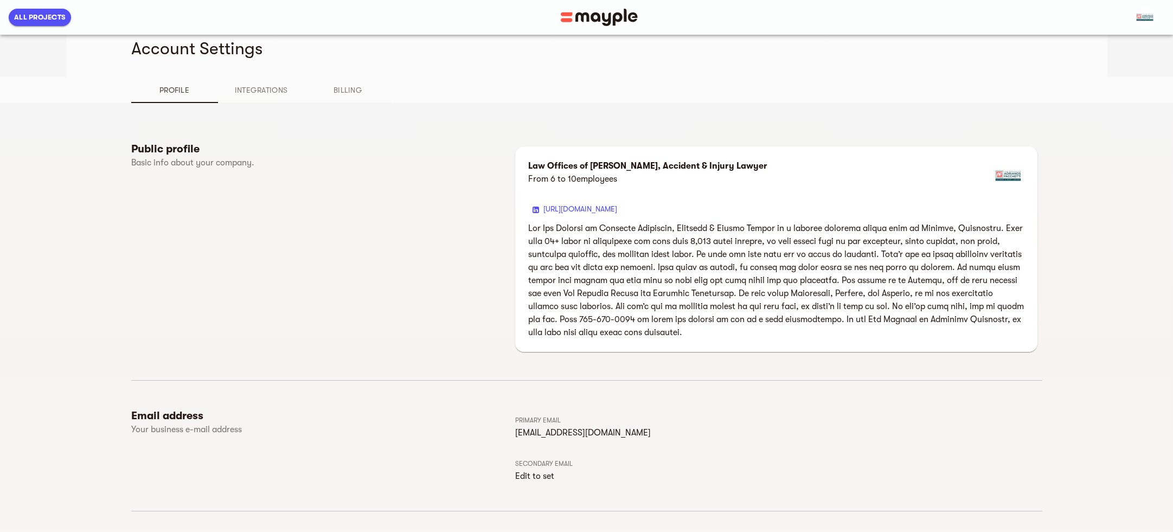
scroll to position [0, 0]
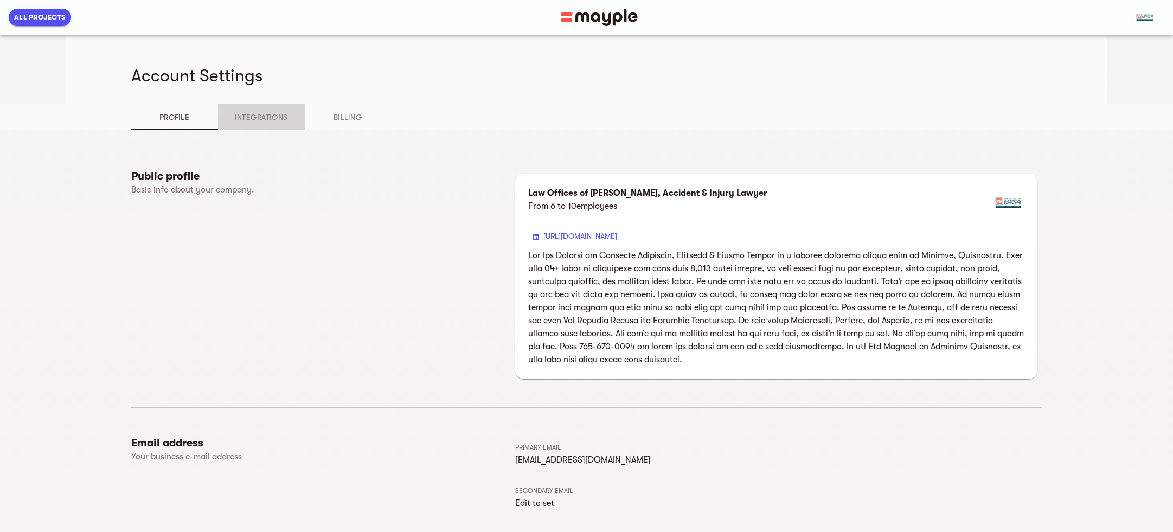
click at [253, 119] on span "Integrations" at bounding box center [262, 117] width 74 height 13
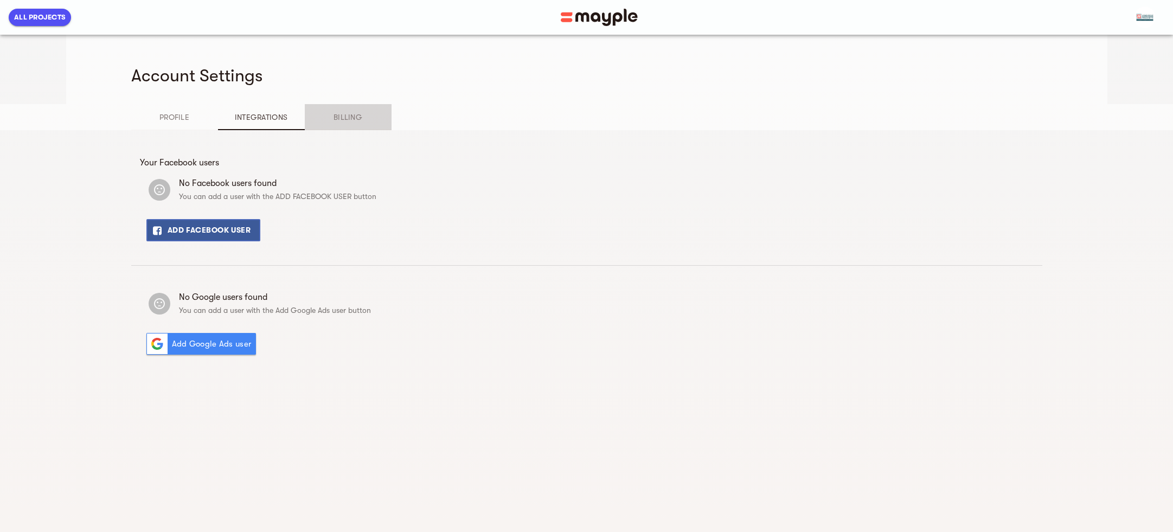
click at [354, 116] on span "Billing" at bounding box center [348, 117] width 74 height 13
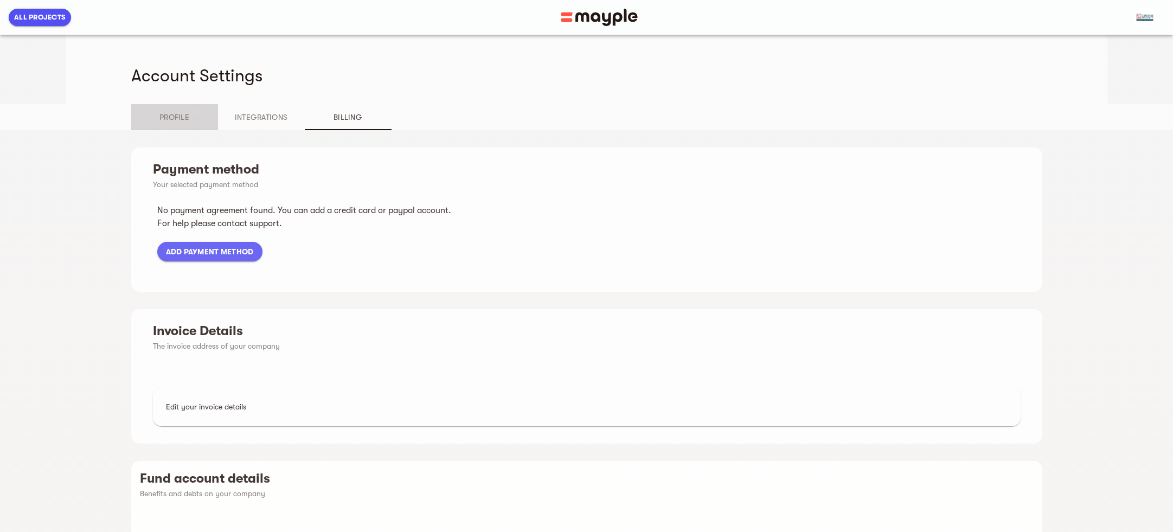
click at [186, 114] on span "Profile" at bounding box center [175, 117] width 74 height 13
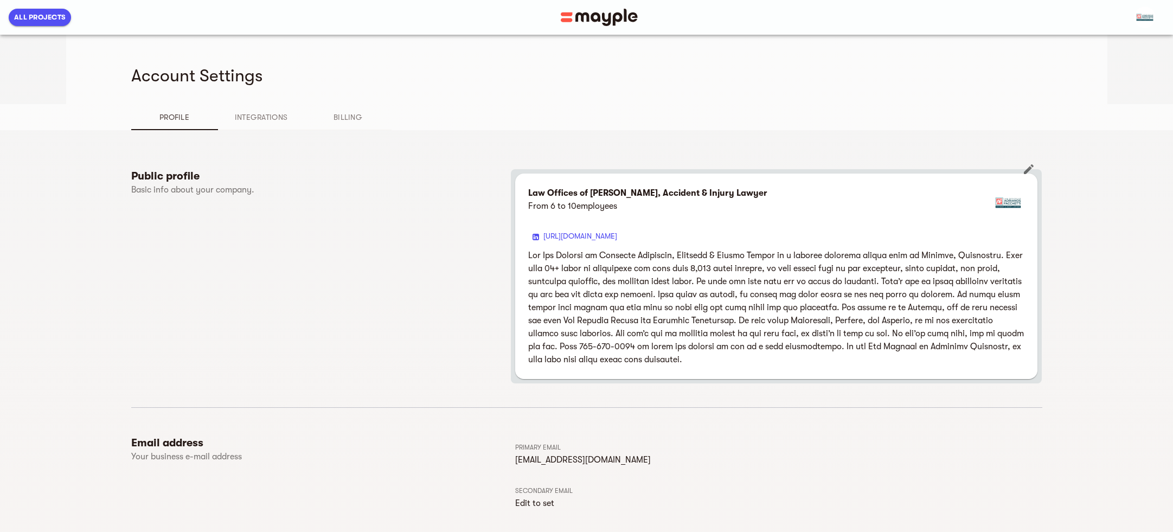
click at [603, 192] on p "Law Offices of [PERSON_NAME], Accident & Injury Lawyer" at bounding box center [647, 193] width 239 height 13
click at [1147, 9] on img "button" at bounding box center [1145, 18] width 22 height 22
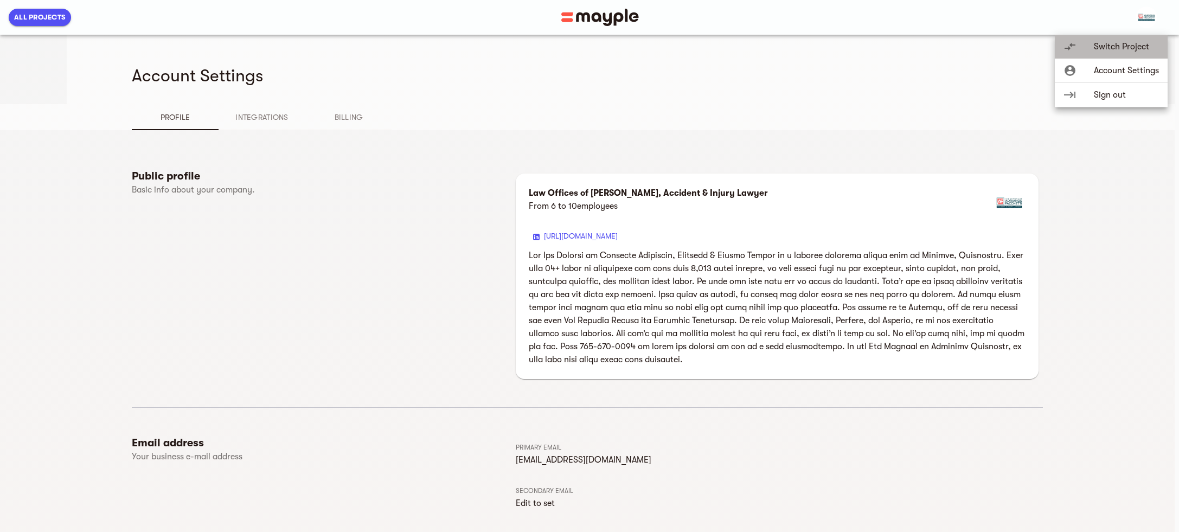
click at [1111, 51] on span "Switch Project" at bounding box center [1126, 46] width 65 height 13
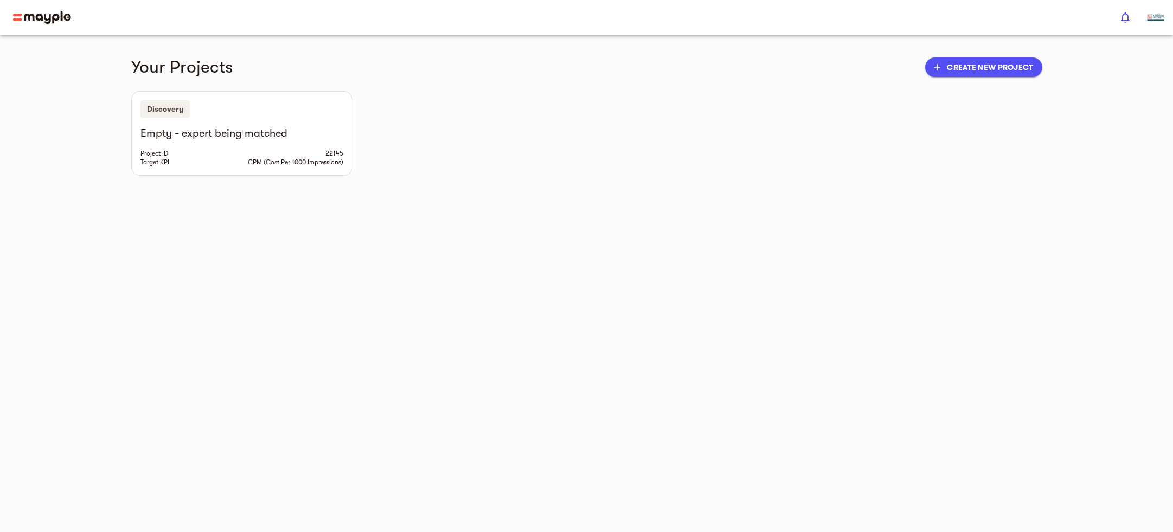
click at [1156, 17] on img "button" at bounding box center [1156, 18] width 22 height 22
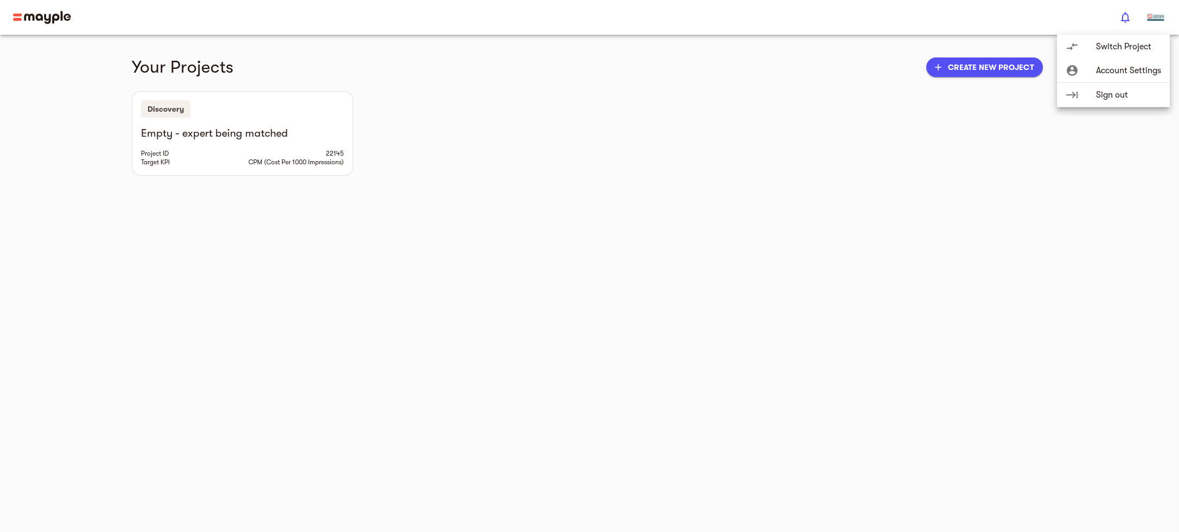
click at [1121, 74] on span "Account Settings" at bounding box center [1128, 70] width 65 height 13
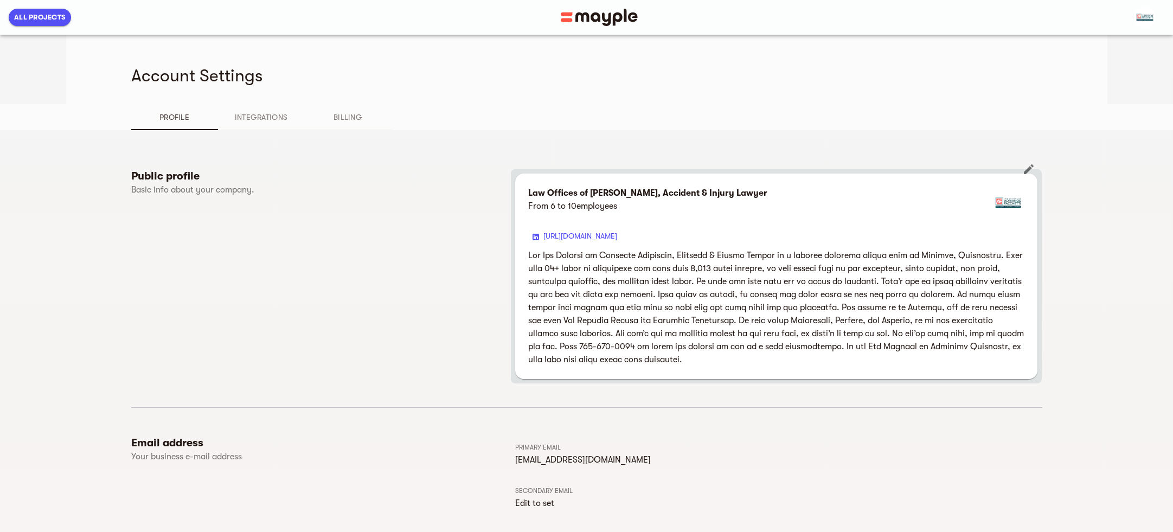
click at [686, 202] on p "From 6 to 10 employees" at bounding box center [647, 206] width 239 height 13
click at [168, 117] on span "Profile" at bounding box center [175, 117] width 74 height 13
click at [1135, 17] on button "button" at bounding box center [1147, 17] width 39 height 35
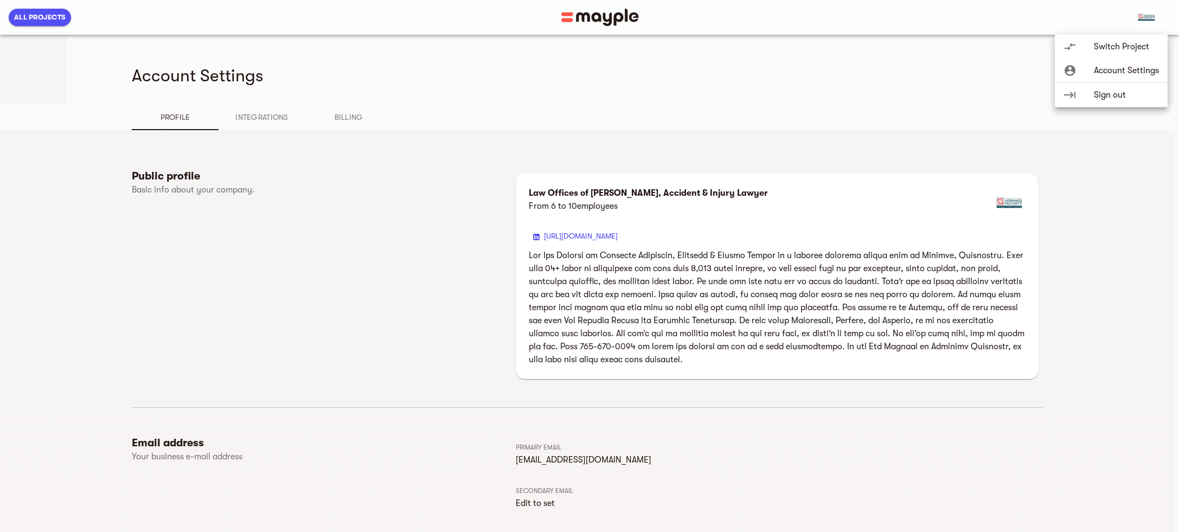
drag, startPoint x: 1099, startPoint y: 68, endPoint x: 678, endPoint y: 60, distance: 421.1
click at [725, 60] on div "compare_arrows Switch Project account_circle Account Settings keyboard_tab Sign…" at bounding box center [589, 266] width 1179 height 532
drag, startPoint x: 49, startPoint y: 12, endPoint x: 288, endPoint y: 12, distance: 238.2
click at [50, 12] on div at bounding box center [589, 266] width 1179 height 532
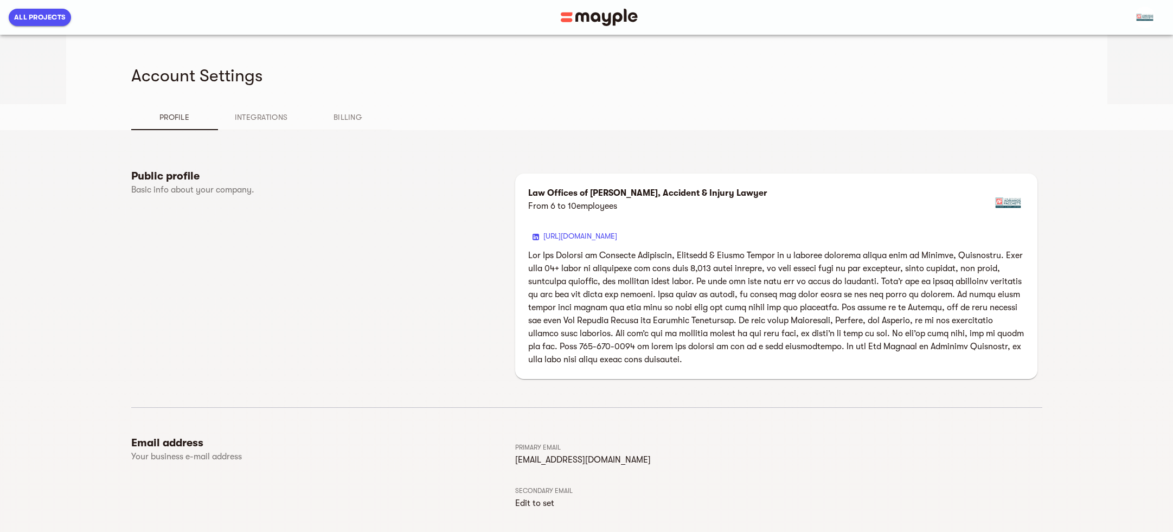
click at [607, 16] on img at bounding box center [600, 17] width 78 height 17
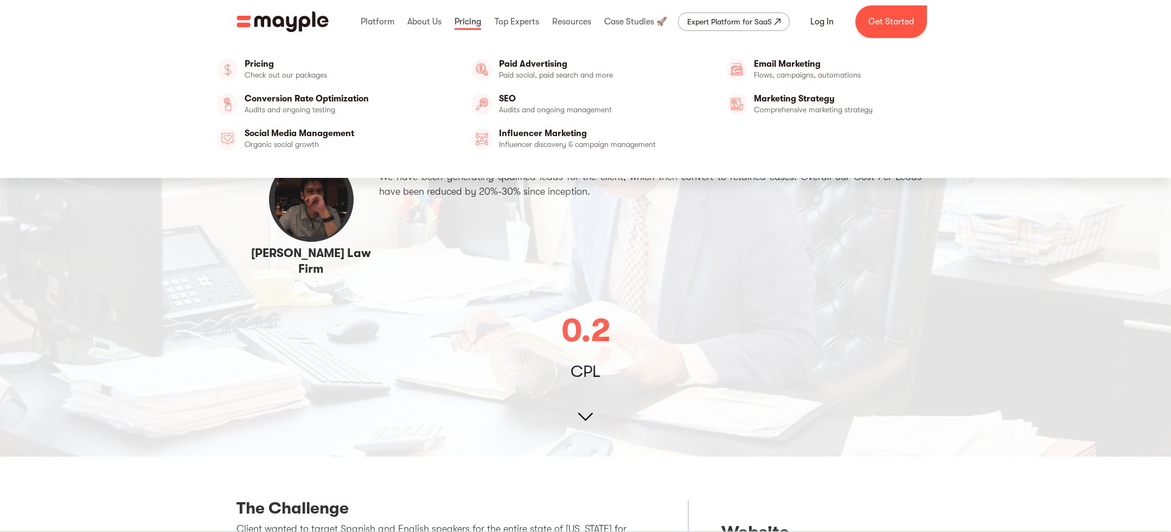
click at [481, 24] on link at bounding box center [468, 21] width 32 height 35
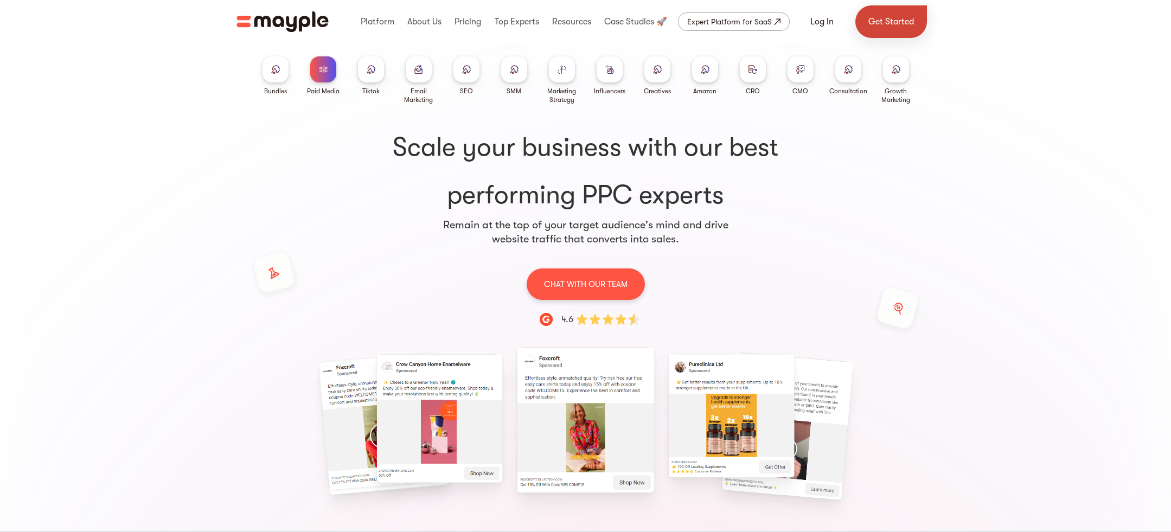
click at [882, 18] on link "Get Started" at bounding box center [892, 21] width 72 height 33
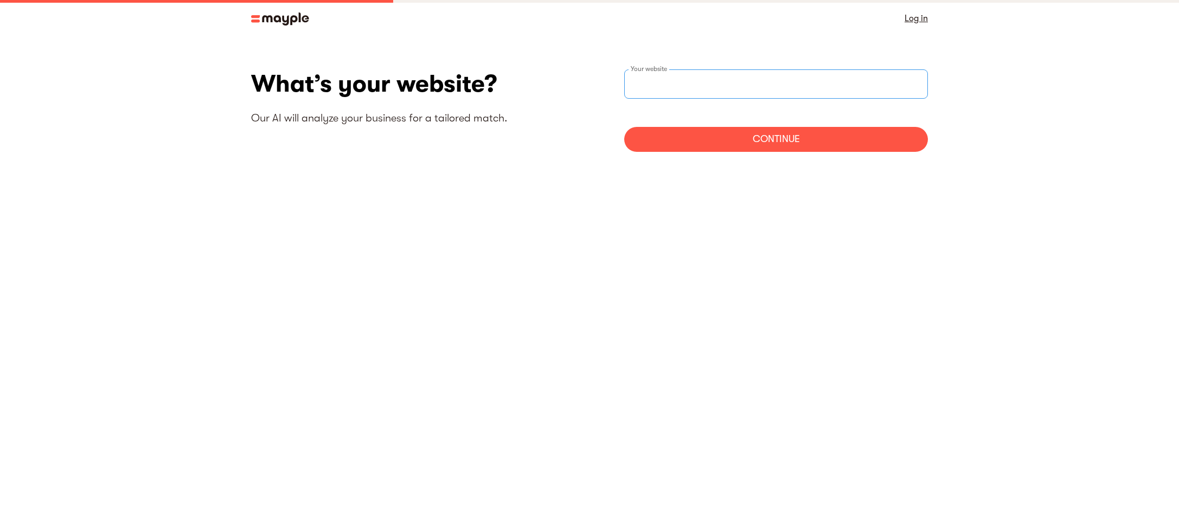
click at [716, 80] on input "websiteStep" at bounding box center [776, 83] width 304 height 29
paste input "https://facchettilaw.com/"
type input "https://facchettilaw.com/"
click at [768, 151] on div "Continue" at bounding box center [776, 139] width 304 height 25
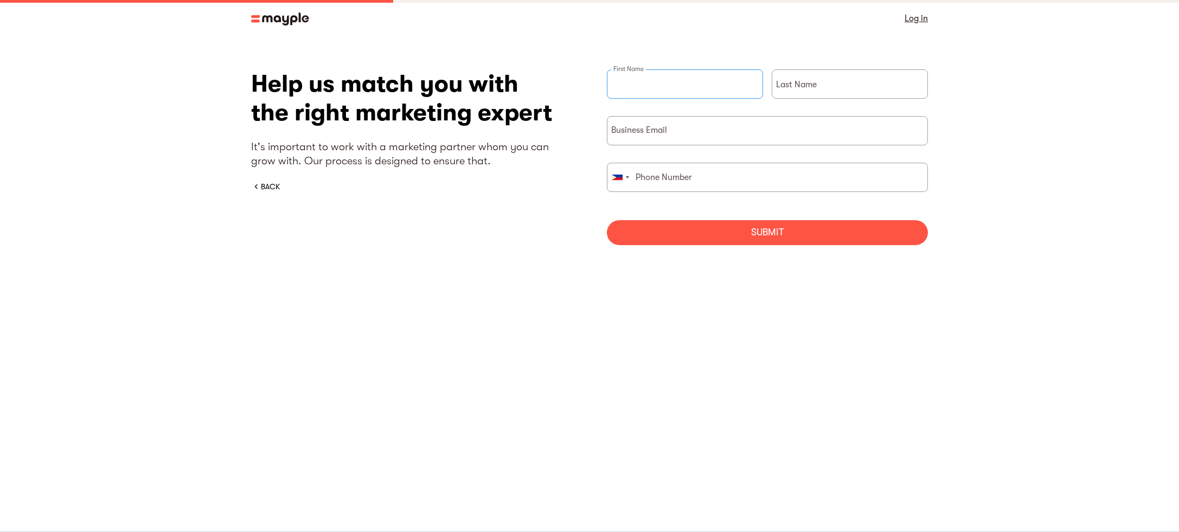
click at [672, 96] on input "briefForm" at bounding box center [685, 83] width 156 height 29
type input "Adrianos"
type input "Facchetti"
type input "6267938607"
click at [742, 122] on input "briefForm" at bounding box center [767, 130] width 321 height 29
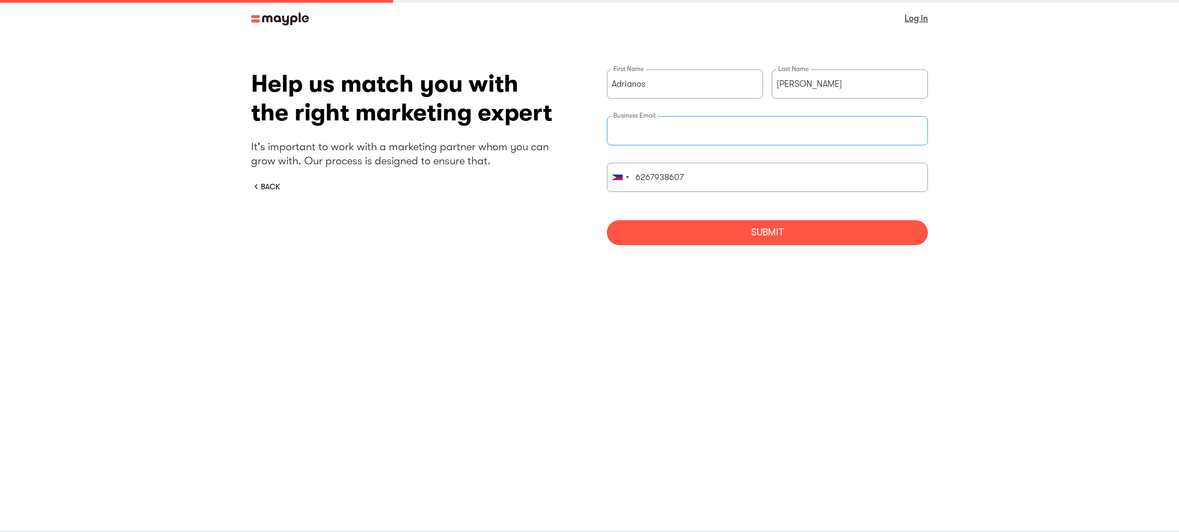
type input "[EMAIL_ADDRESS][DOMAIN_NAME]"
click at [729, 191] on input "6267938607" at bounding box center [767, 177] width 321 height 29
click at [629, 178] on div "briefForm" at bounding box center [620, 177] width 25 height 28
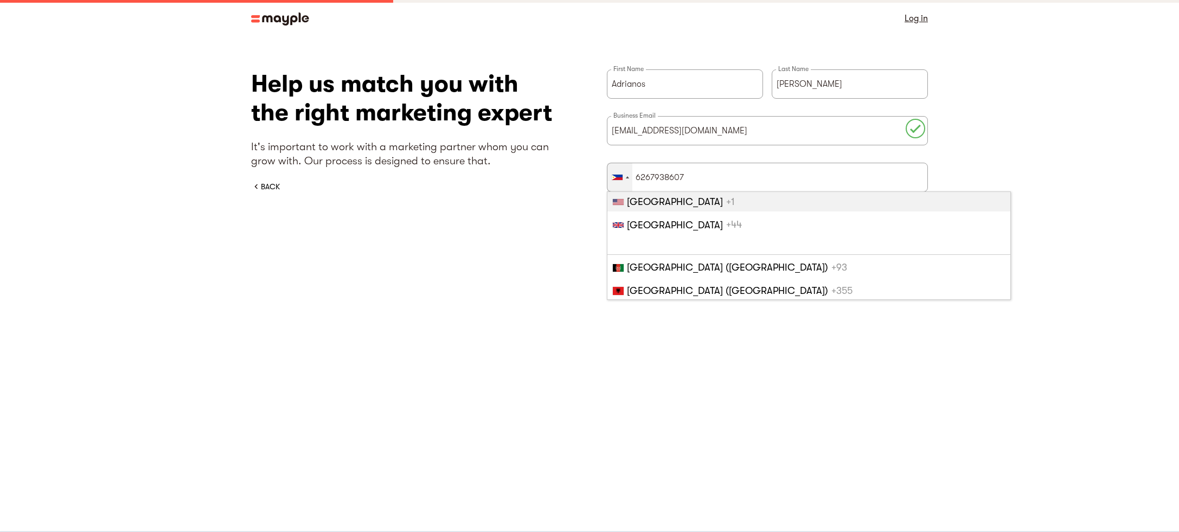
click at [665, 206] on span "[GEOGRAPHIC_DATA]" at bounding box center [675, 201] width 96 height 11
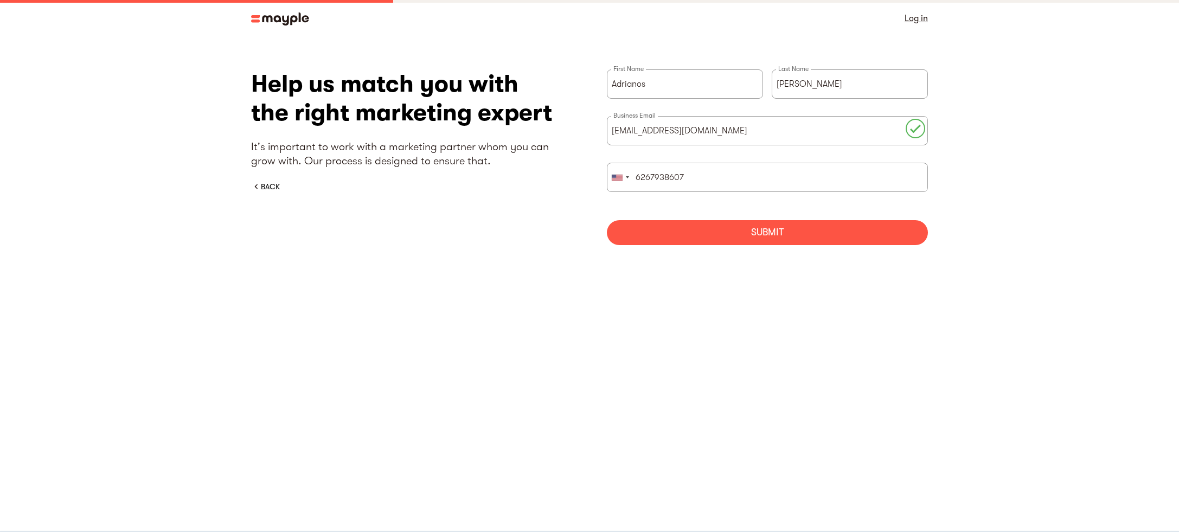
click at [806, 228] on div "Submit" at bounding box center [767, 232] width 321 height 25
click at [283, 189] on div "BACK" at bounding box center [411, 186] width 321 height 11
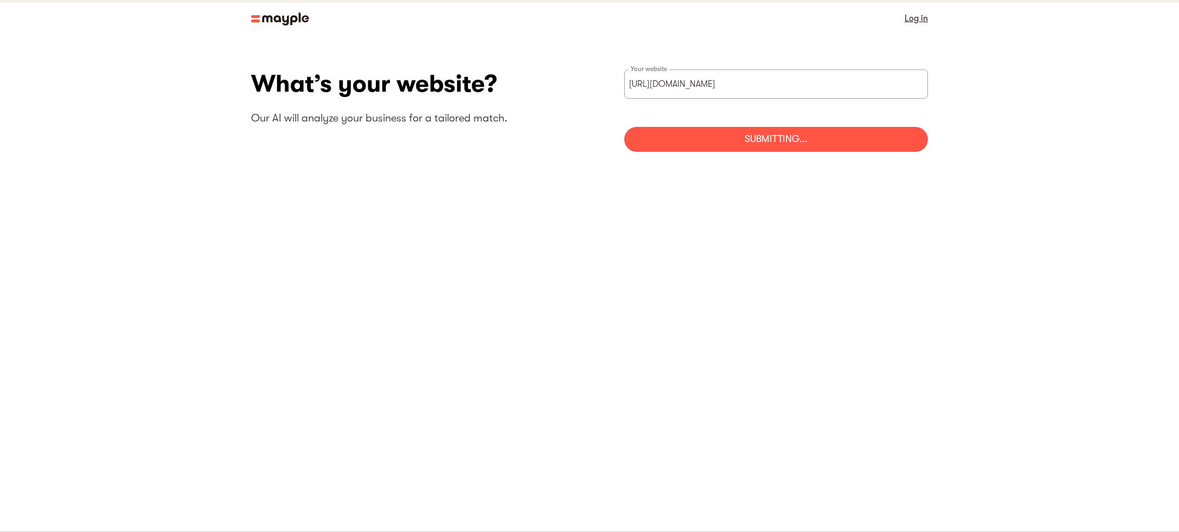
click at [266, 188] on section "What’s your website? Our AI will analyze your business for a tailored match. ht…" at bounding box center [589, 115] width 1179 height 156
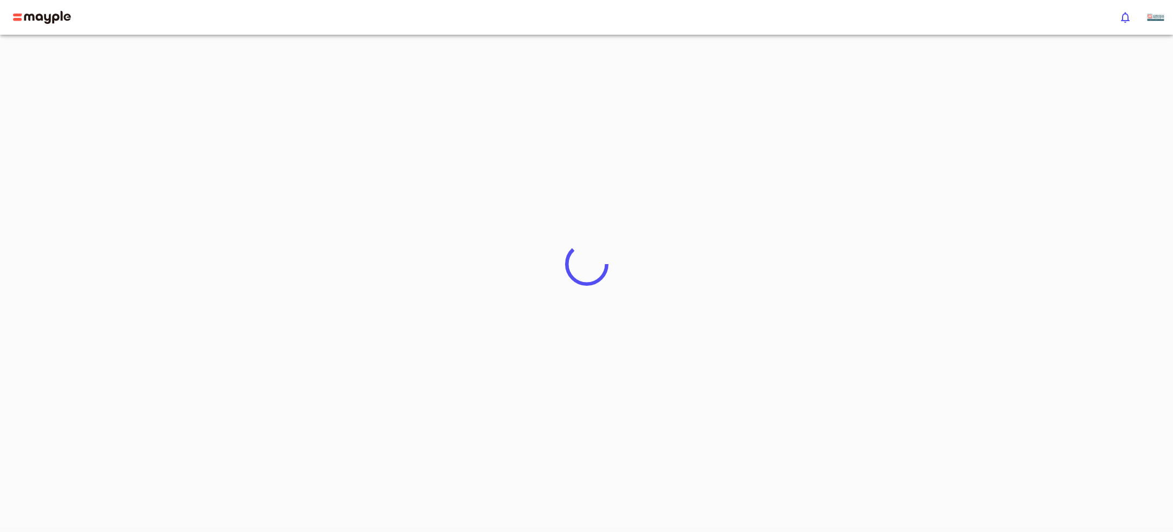
scroll to position [9, 0]
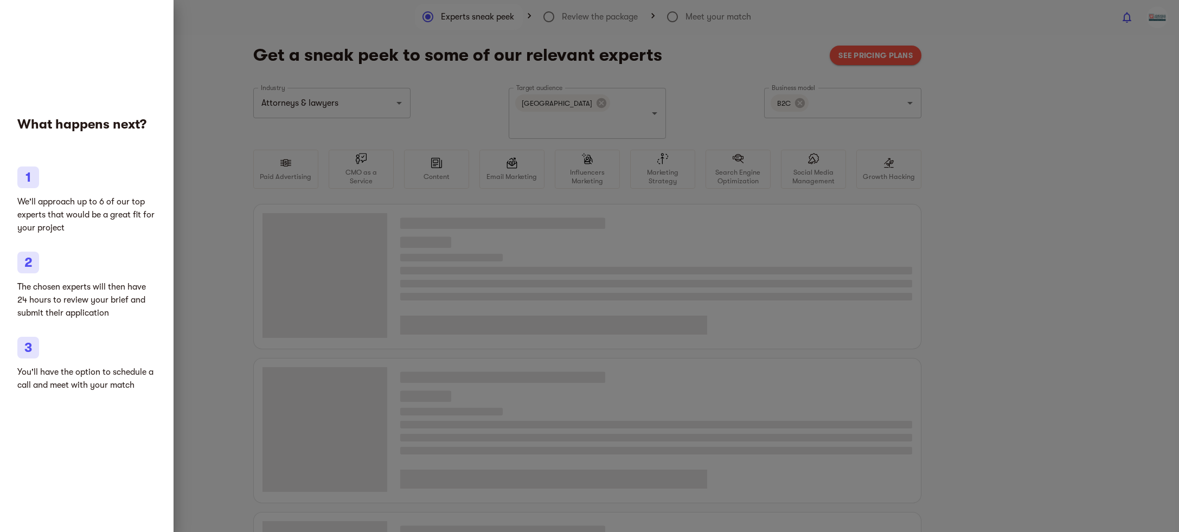
type input "Attorneys & lawyers"
click at [425, 195] on div at bounding box center [589, 266] width 1179 height 532
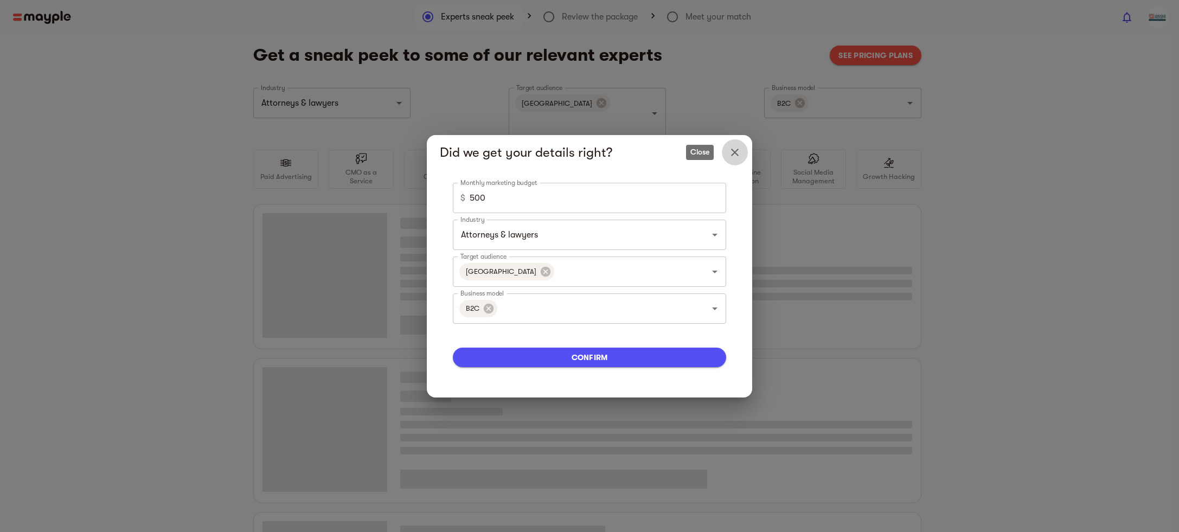
click at [738, 143] on button "Close" at bounding box center [735, 152] width 26 height 26
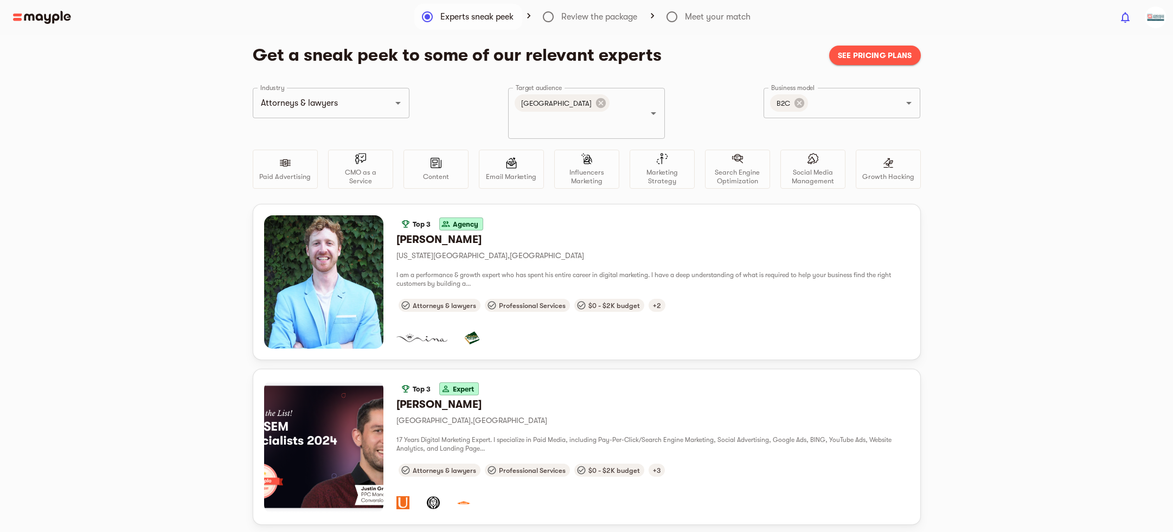
click at [1156, 21] on img "button" at bounding box center [1156, 18] width 22 height 22
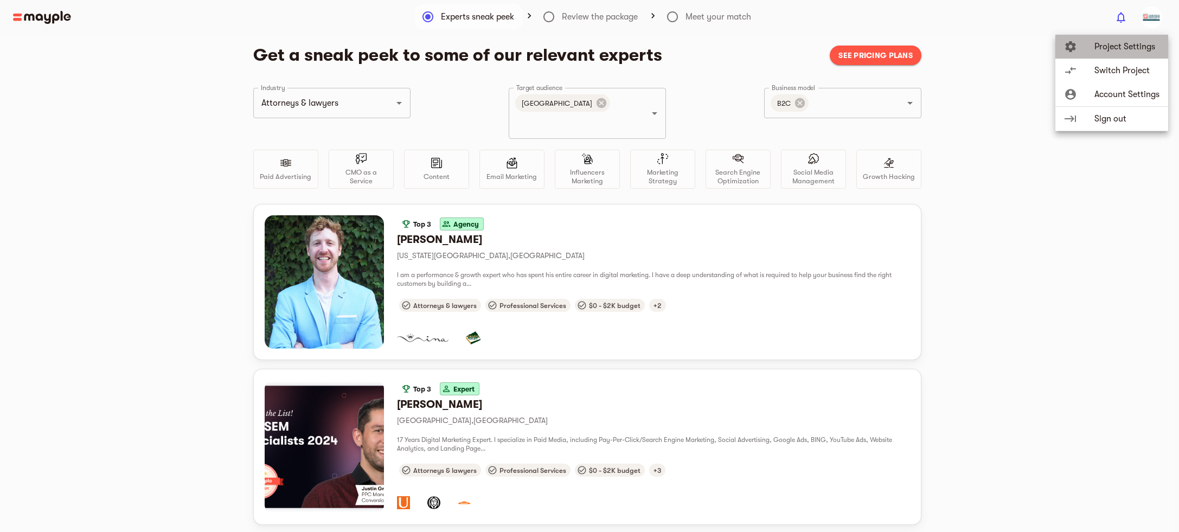
click at [1123, 52] on span "Project Settings" at bounding box center [1127, 46] width 65 height 13
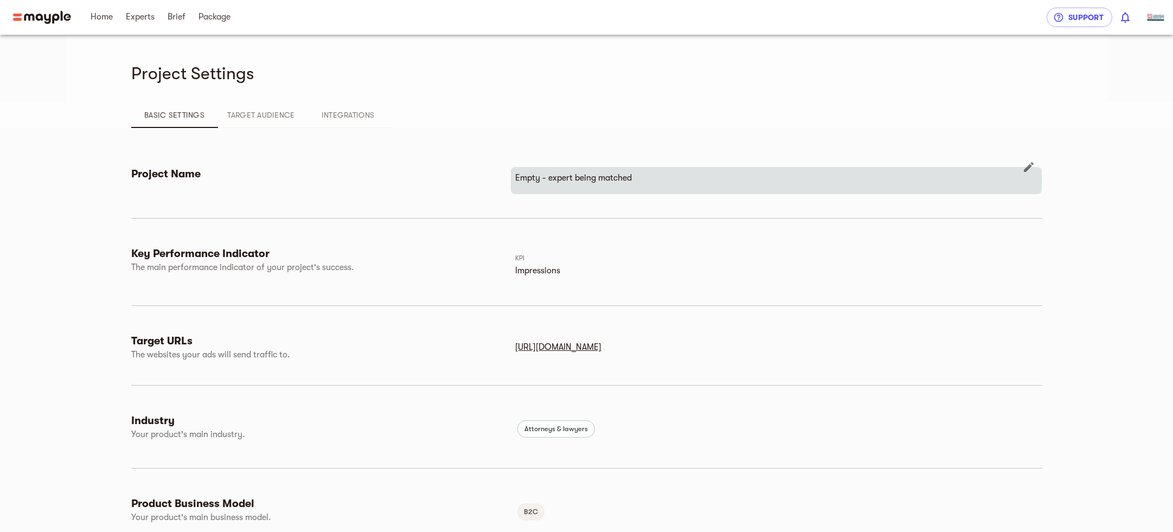
click at [596, 187] on div "Empty - expert being matched" at bounding box center [777, 180] width 532 height 27
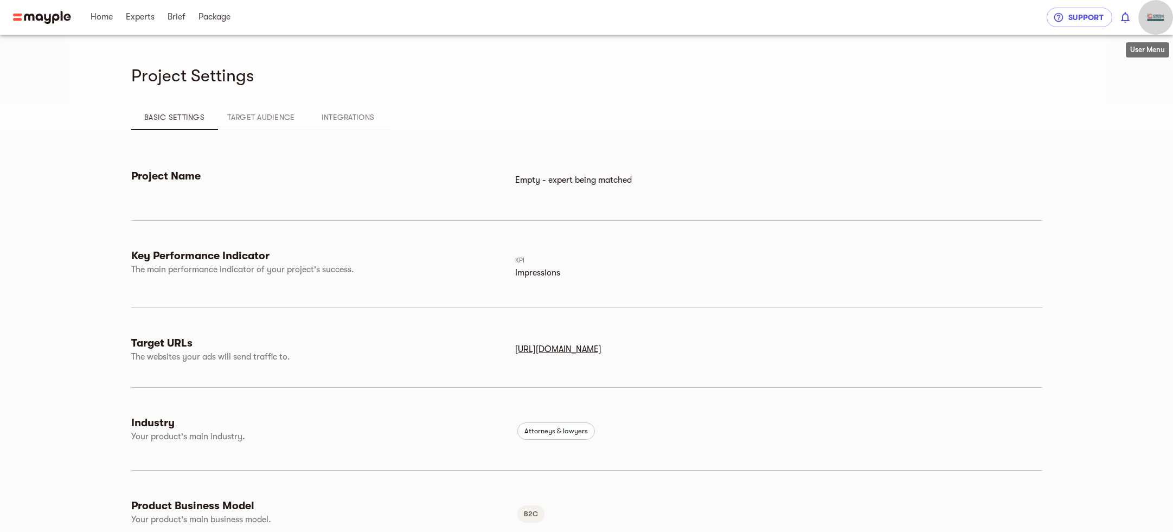
click at [1159, 20] on img "button" at bounding box center [1156, 18] width 22 height 22
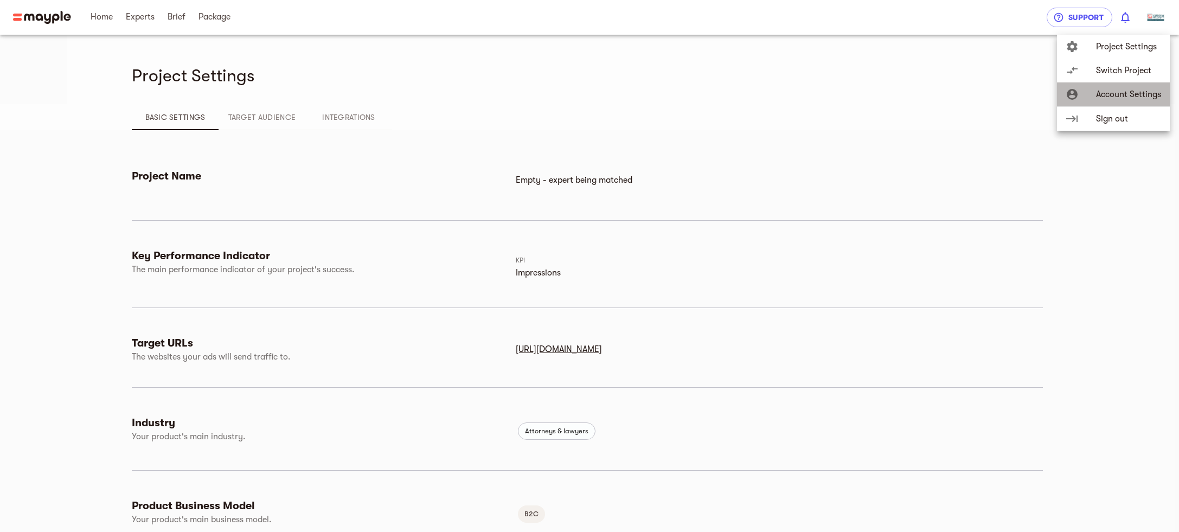
click at [1140, 89] on span "Account Settings" at bounding box center [1128, 94] width 65 height 13
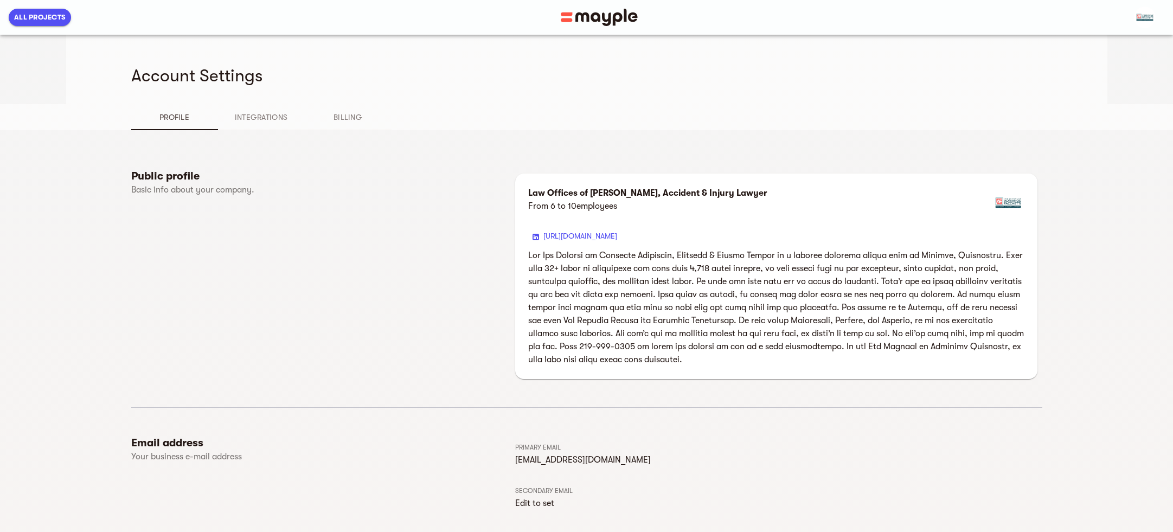
click at [768, 125] on div "Profile Integrations Billing" at bounding box center [586, 117] width 911 height 26
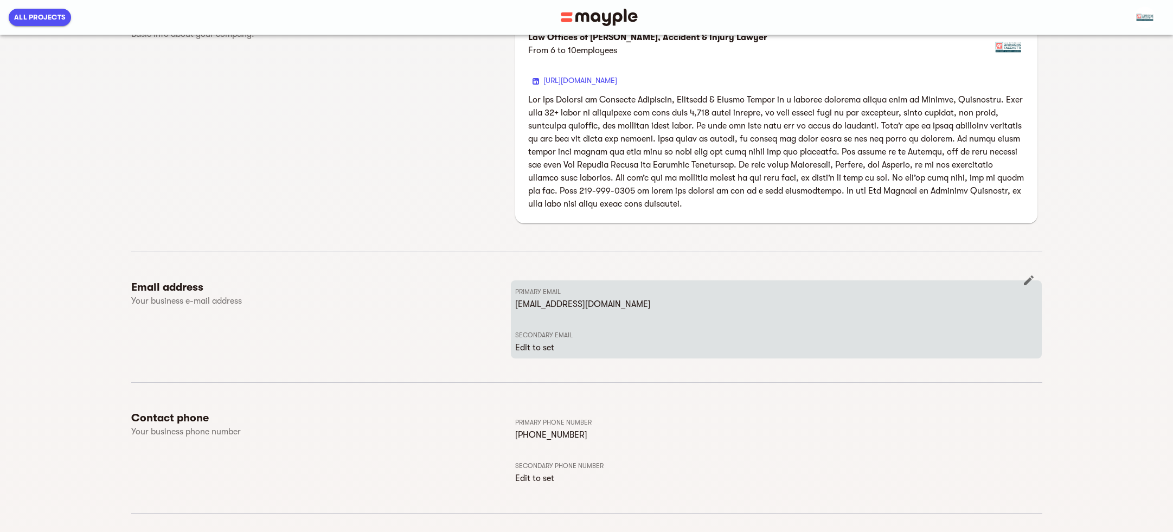
scroll to position [155, 0]
click at [544, 349] on p "Edit to set" at bounding box center [776, 348] width 523 height 13
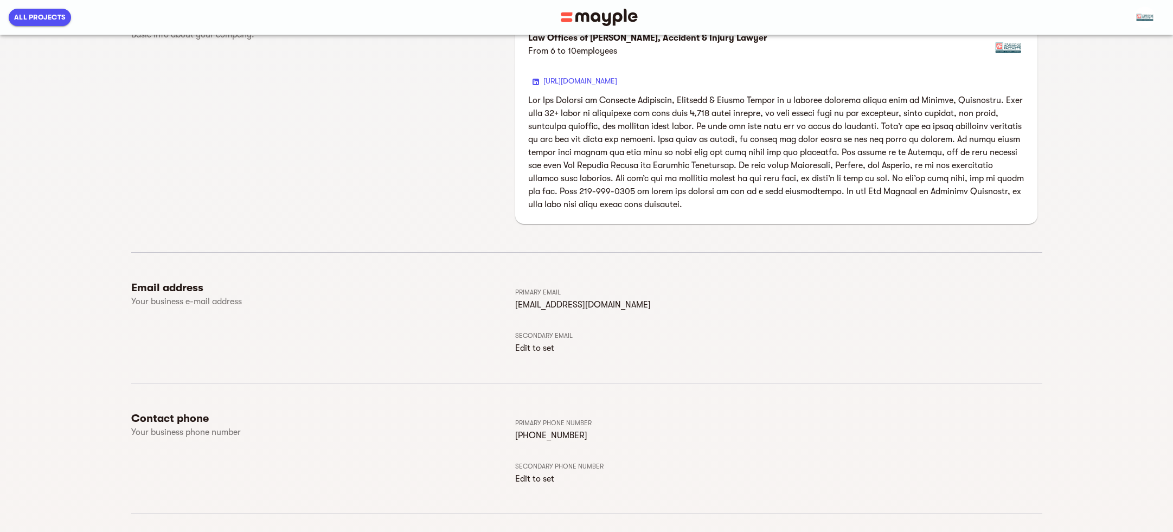
scroll to position [0, 0]
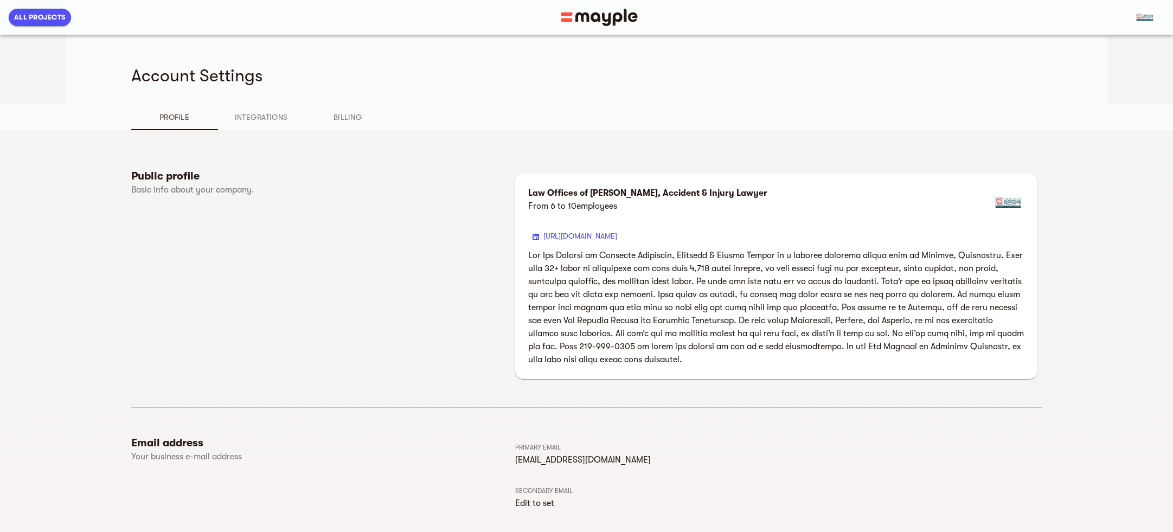
click at [262, 122] on span "Integrations" at bounding box center [262, 117] width 74 height 13
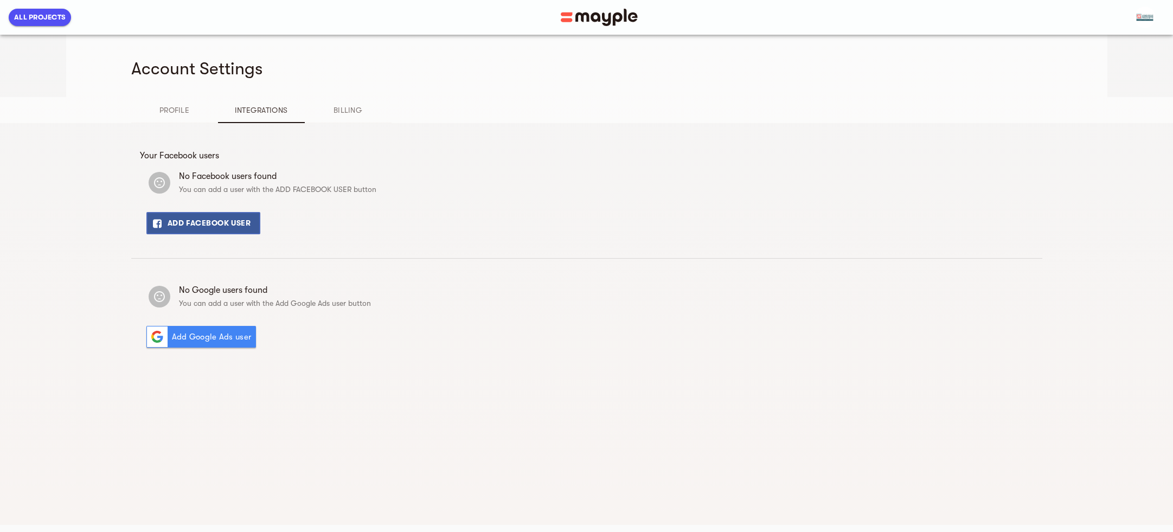
scroll to position [13, 0]
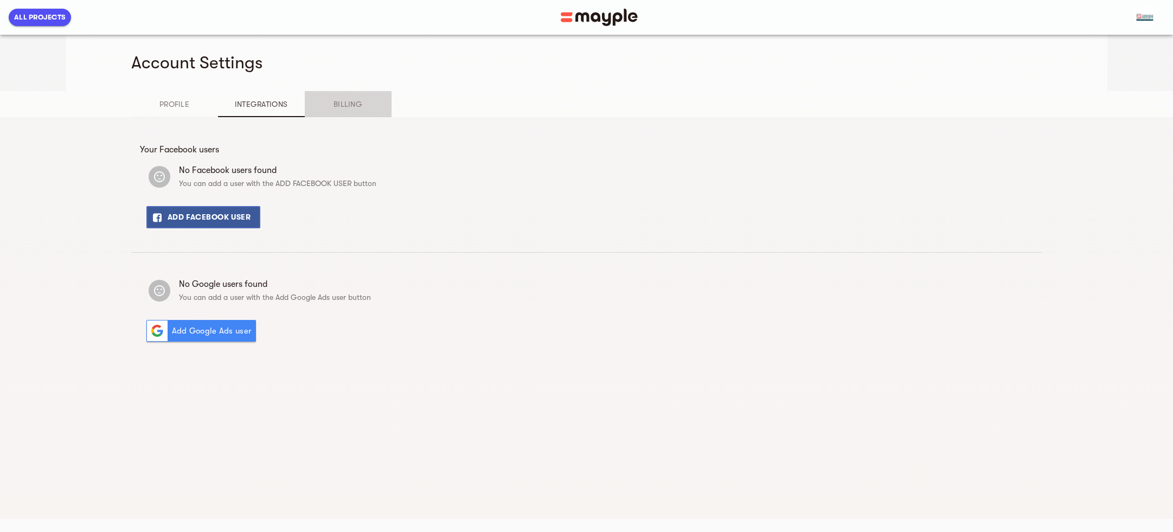
click at [349, 104] on span "Billing" at bounding box center [348, 104] width 74 height 13
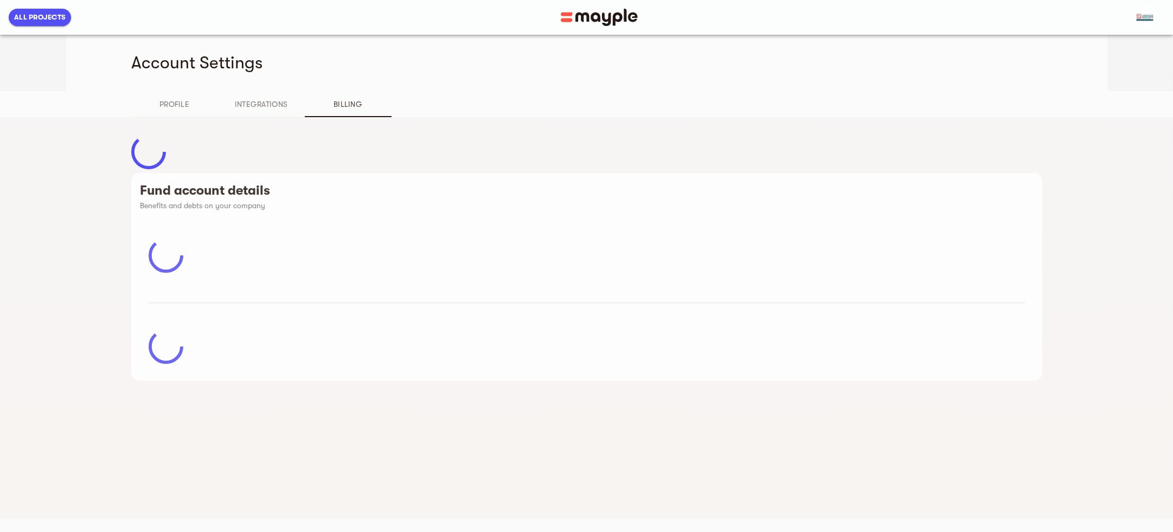
click at [177, 106] on span "Profile" at bounding box center [175, 104] width 74 height 13
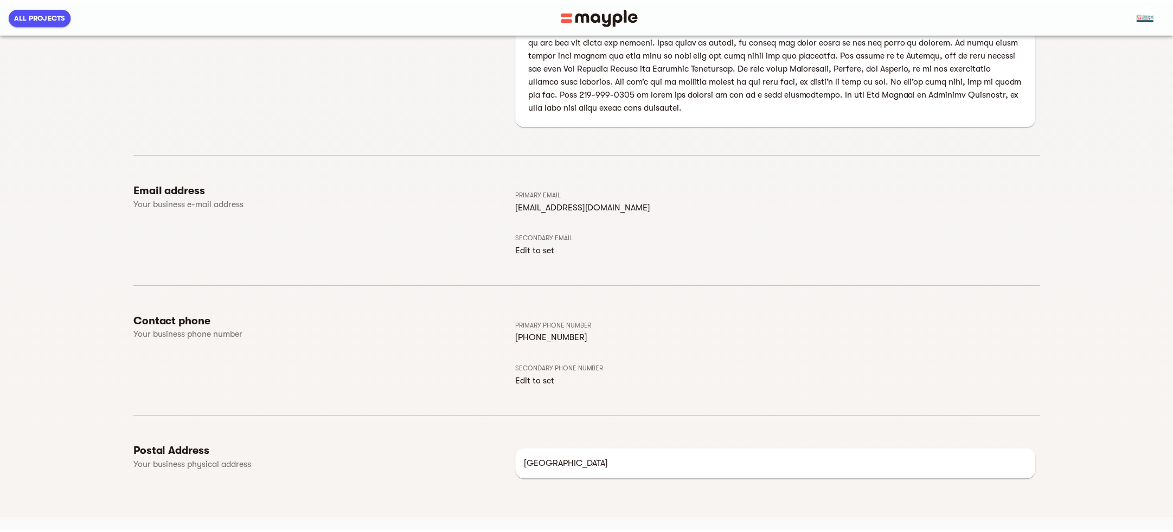
scroll to position [0, 0]
